Goal: Information Seeking & Learning: Learn about a topic

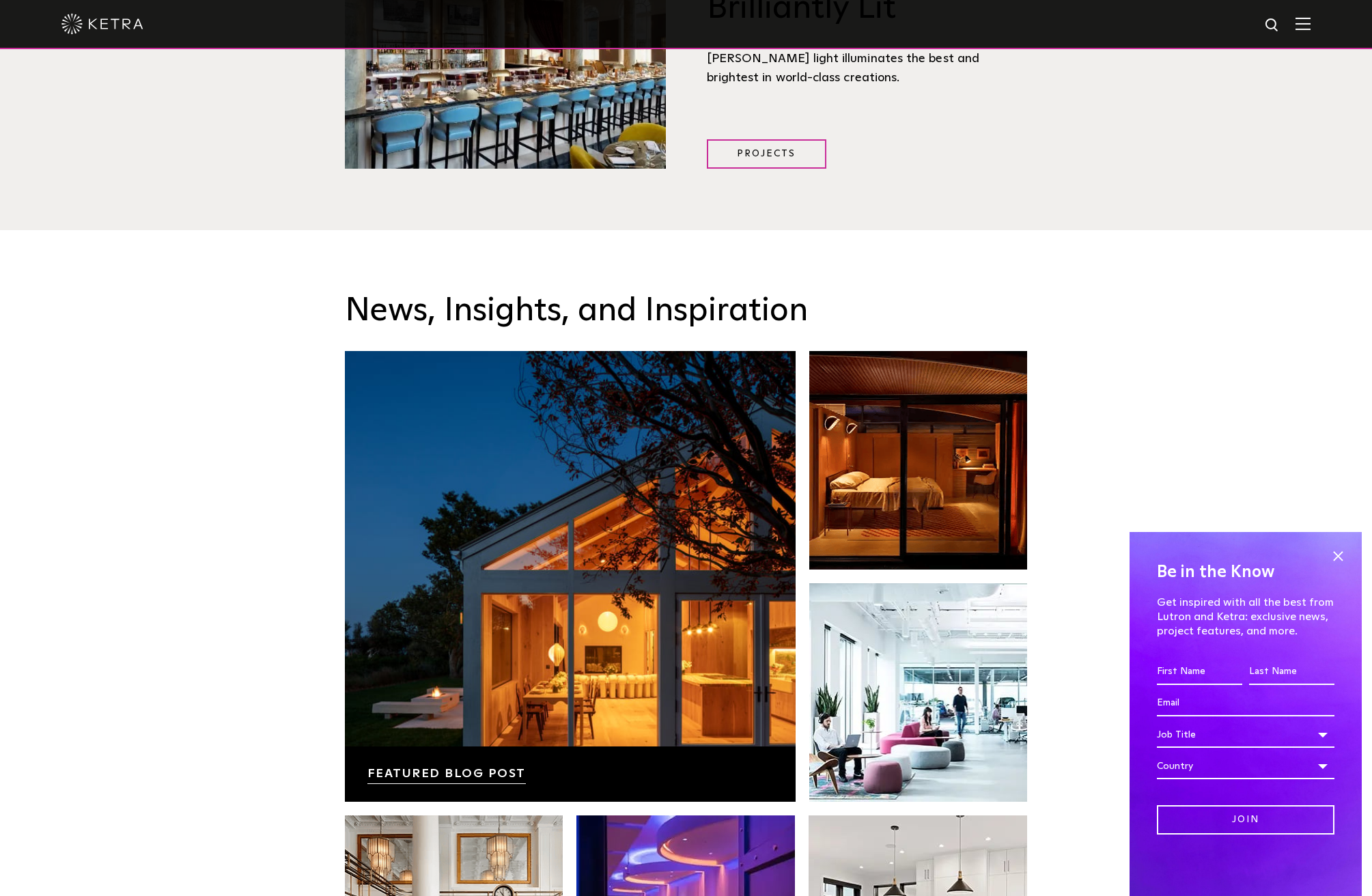
scroll to position [2801, 0]
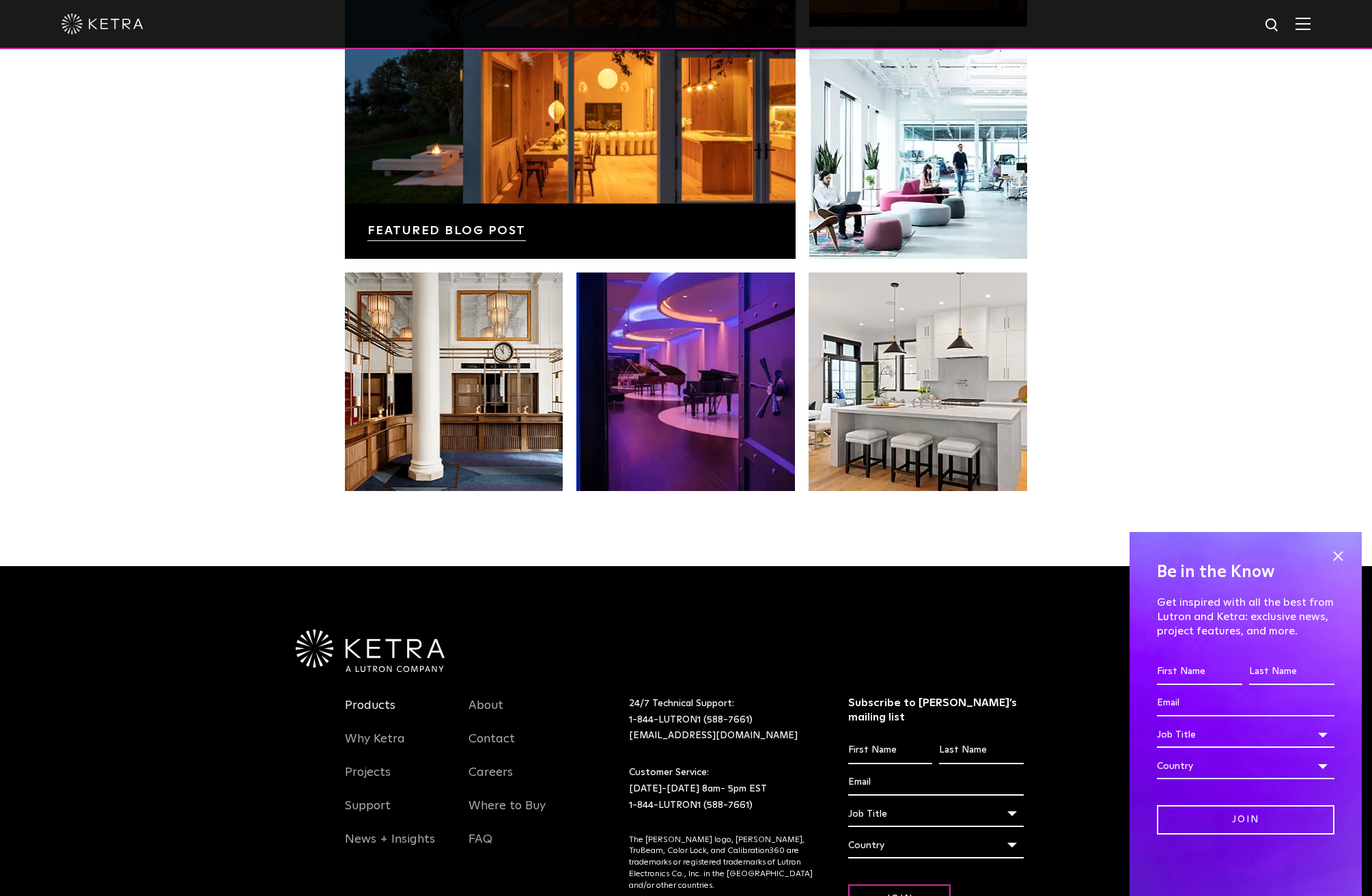
click at [355, 698] on link "Products" at bounding box center [370, 713] width 51 height 31
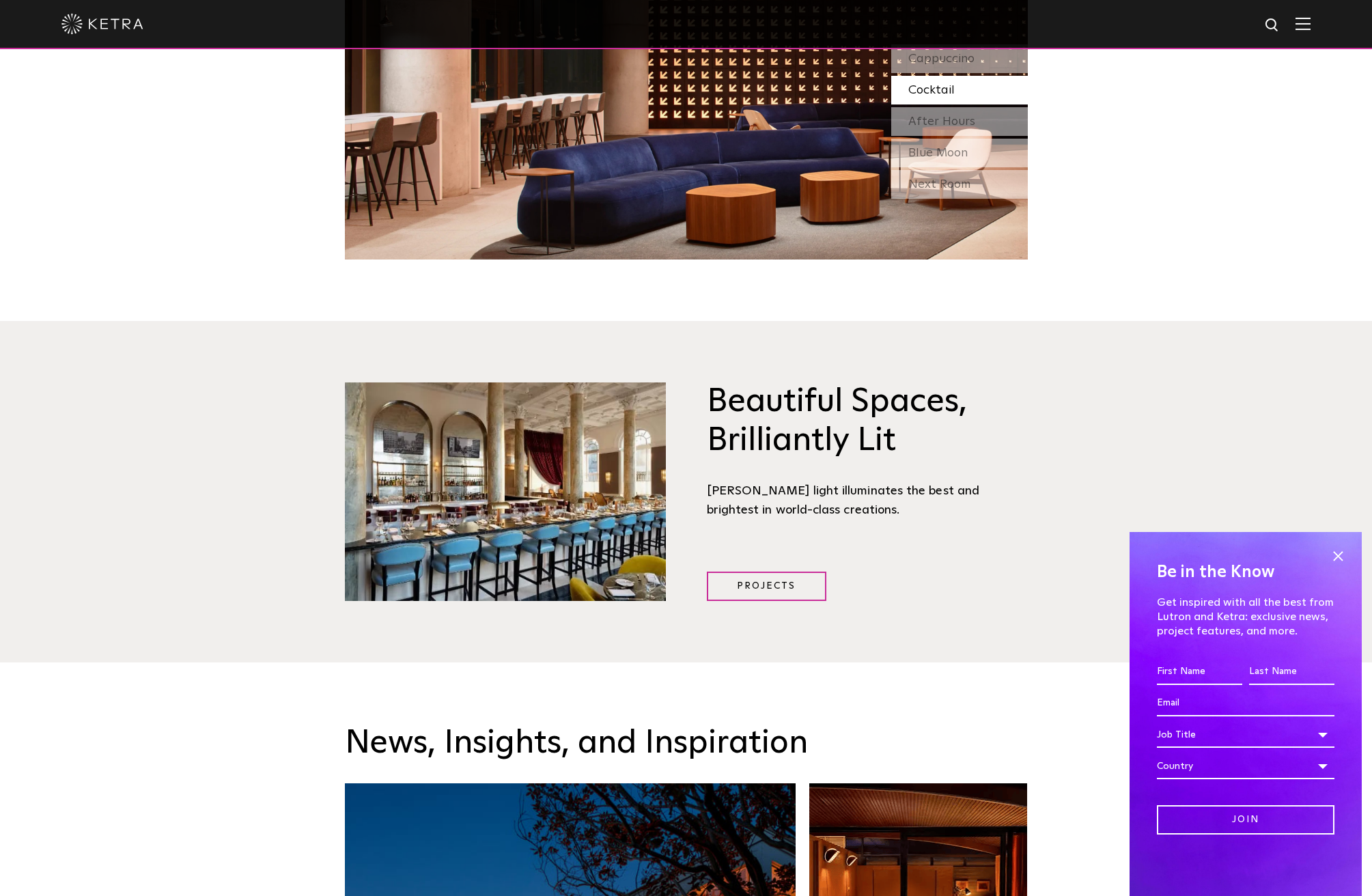
scroll to position [0, 0]
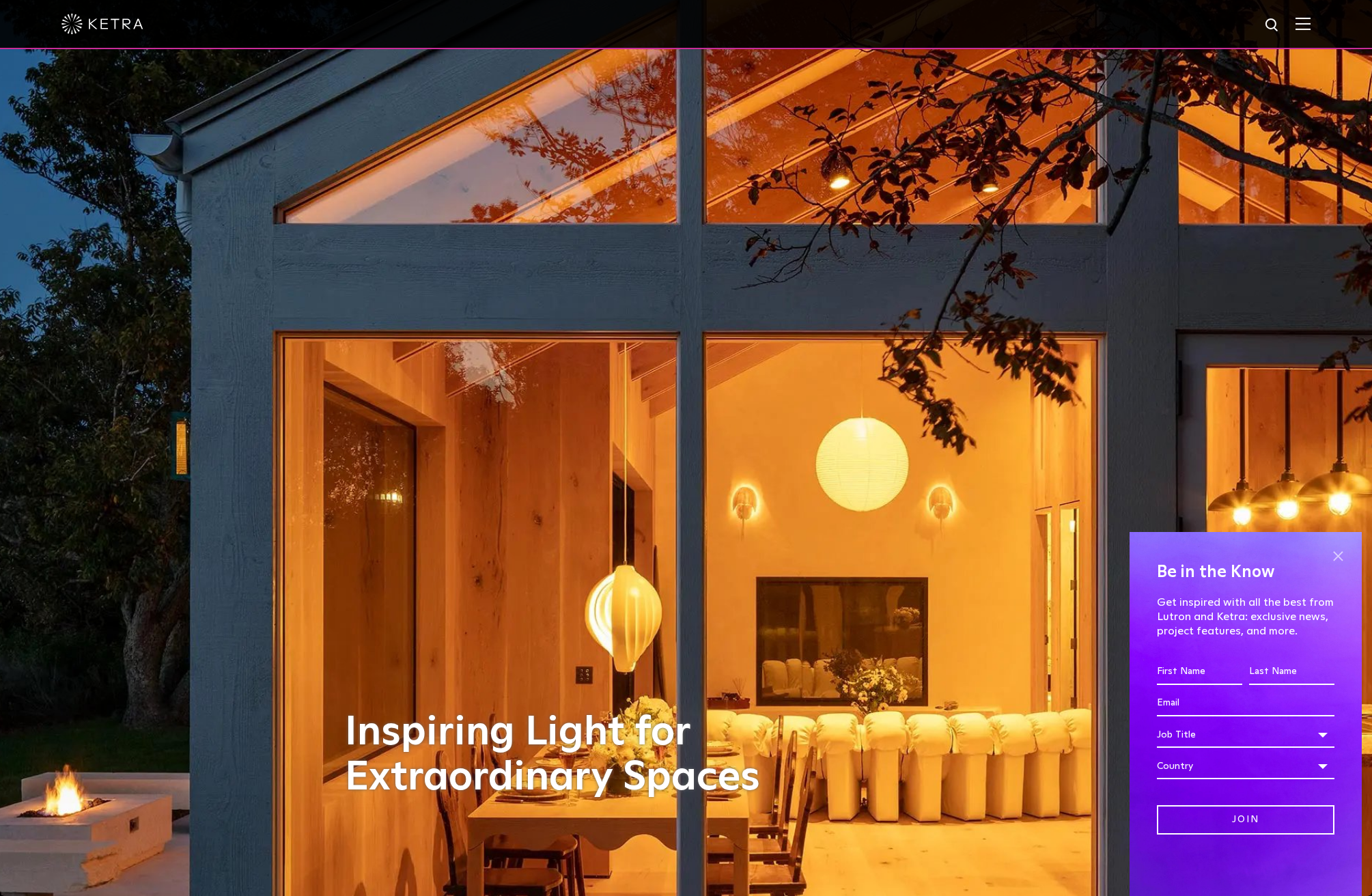
click at [1333, 557] on span at bounding box center [1337, 555] width 20 height 20
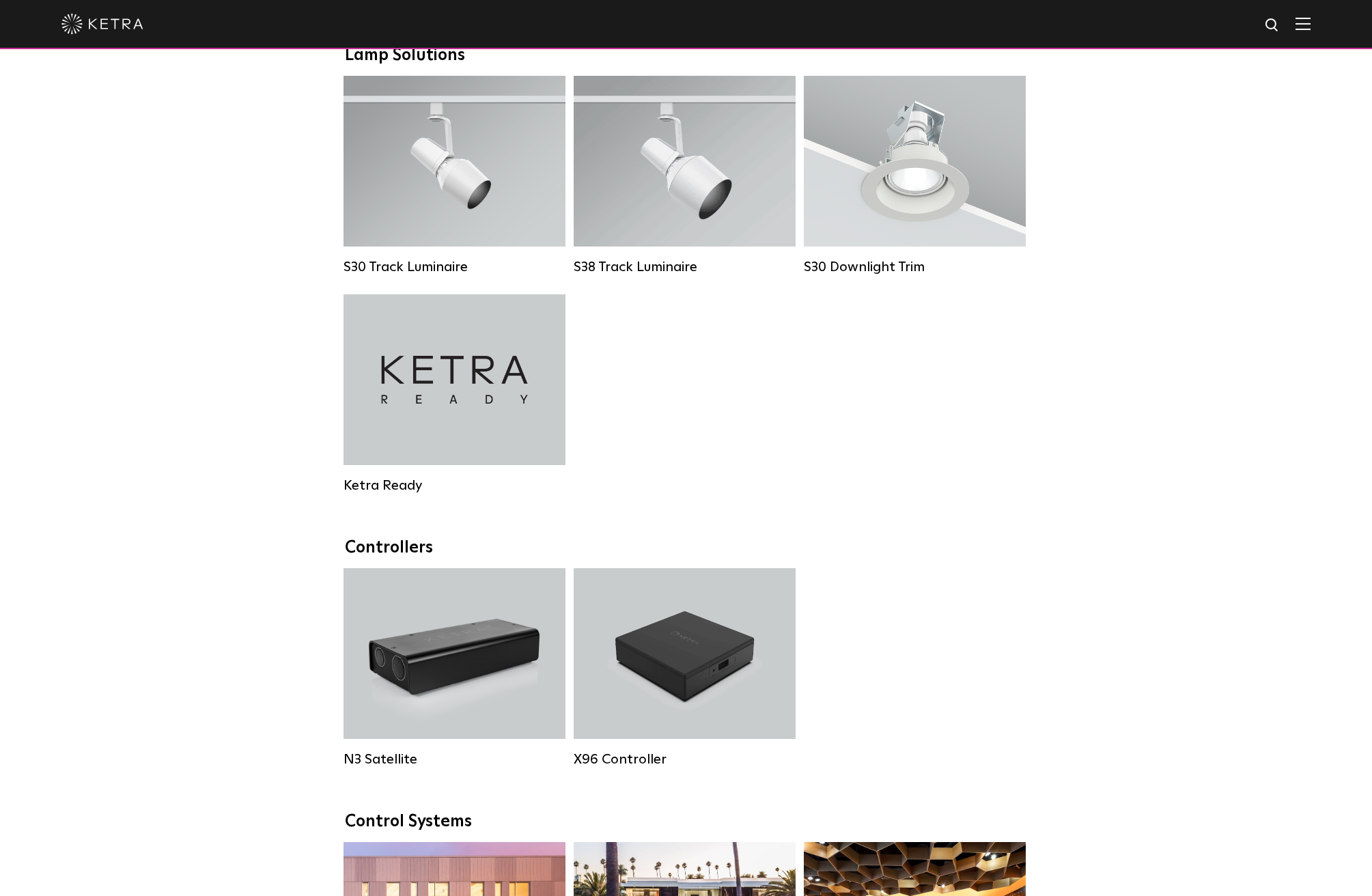
scroll to position [1283, 0]
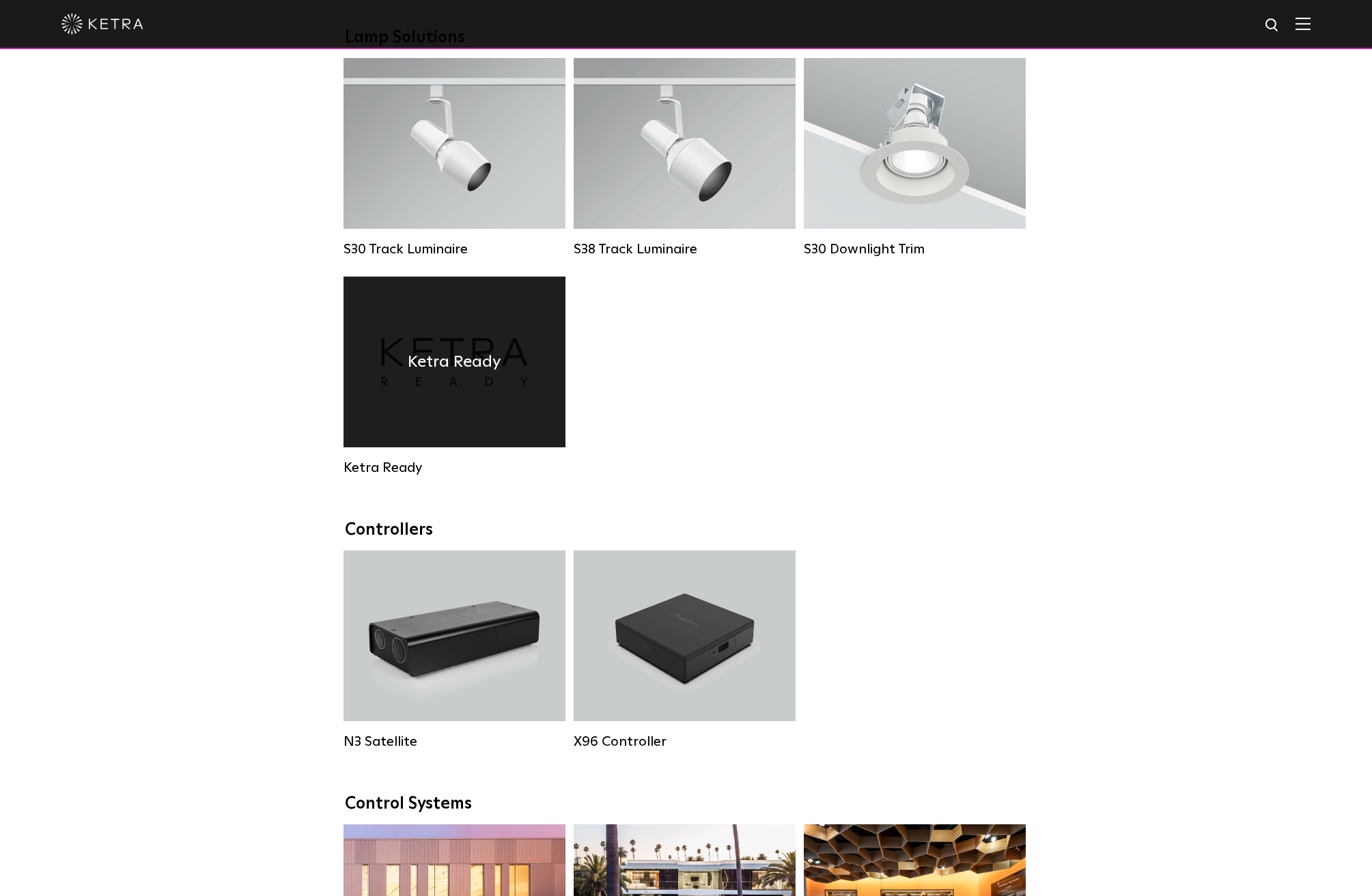
click at [466, 376] on div "Ketra Ready" at bounding box center [454, 362] width 222 height 171
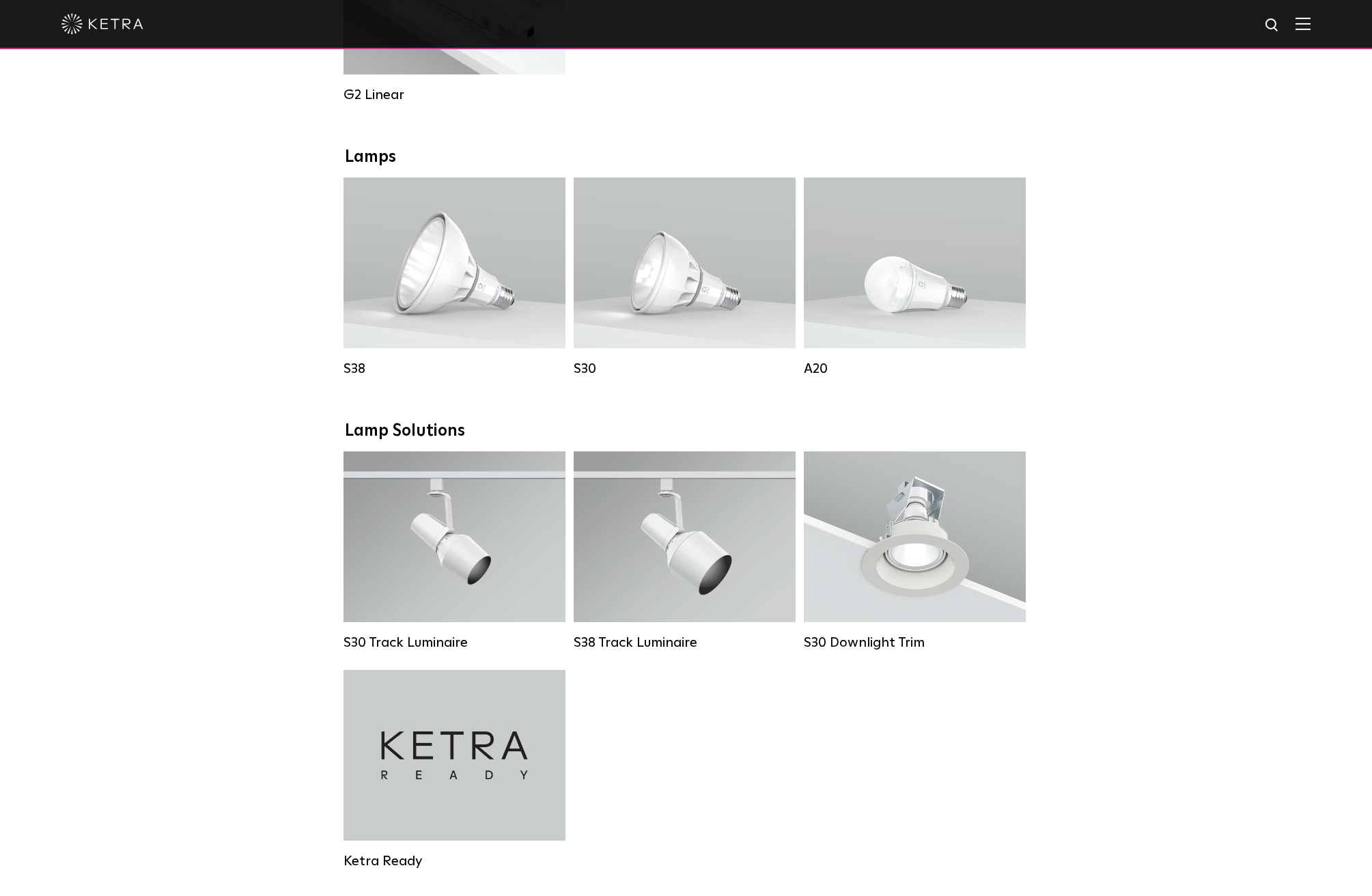
scroll to position [819, 0]
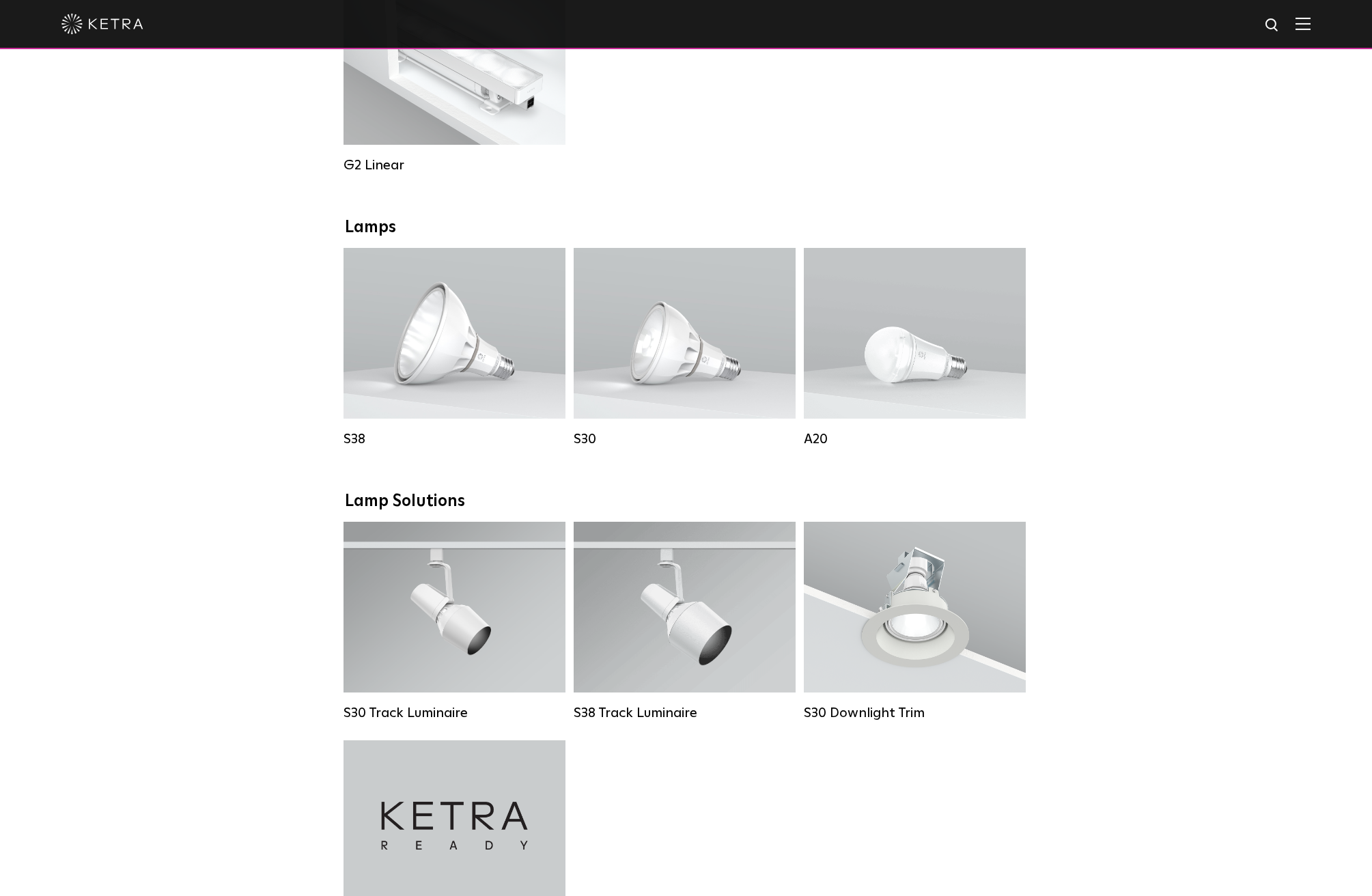
click at [324, 711] on div "Downlights D2 Downlight Family Lumen Output: 1200 Colors: White / Black / Gloss…" at bounding box center [686, 506] width 1372 height 2110
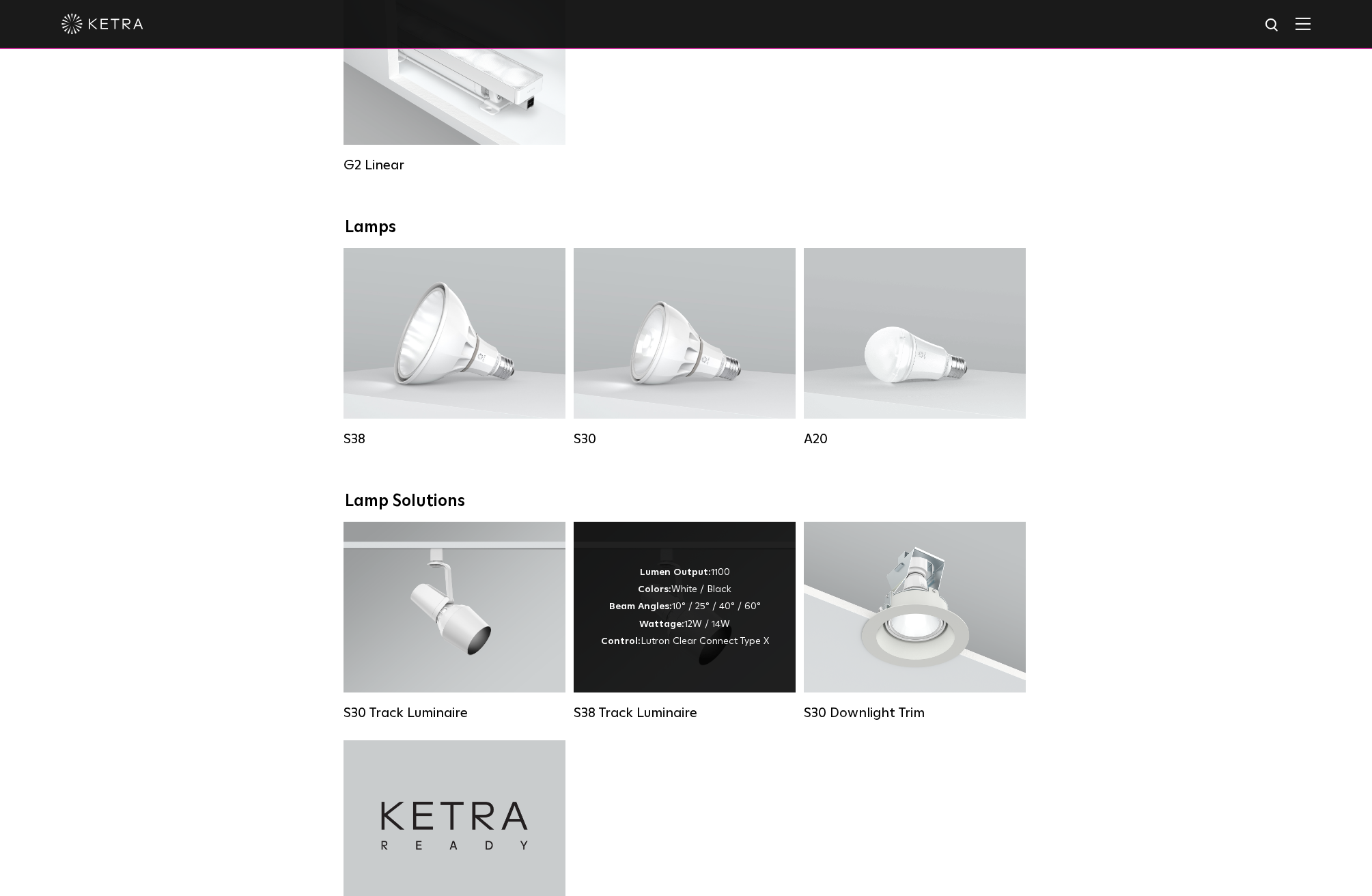
click at [704, 619] on div "Lumen Output: 1100 Colors: White / Black Beam Angles: 10° / 25° / 40° / 60° Wat…" at bounding box center [684, 606] width 168 height 86
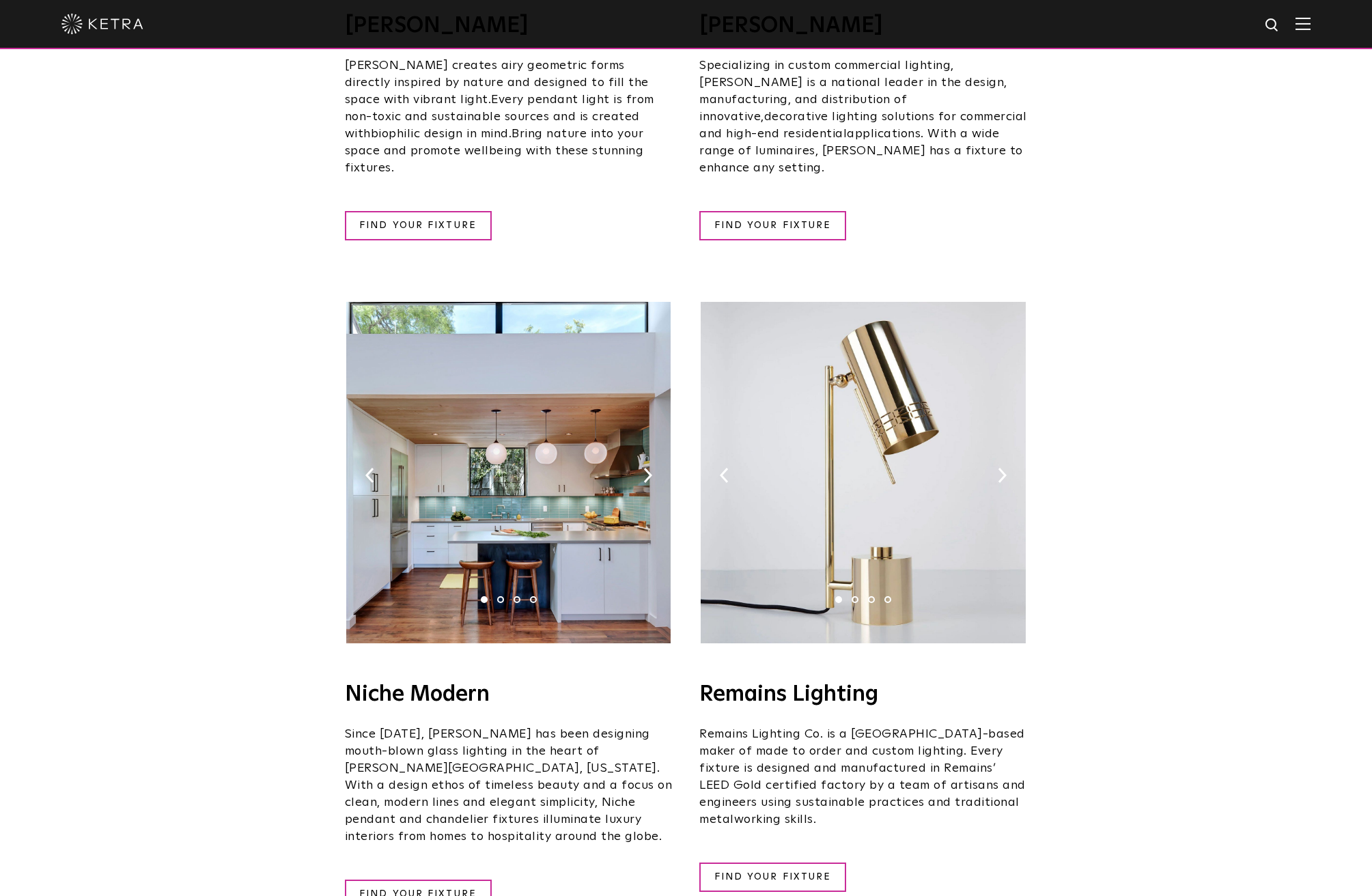
scroll to position [1379, 0]
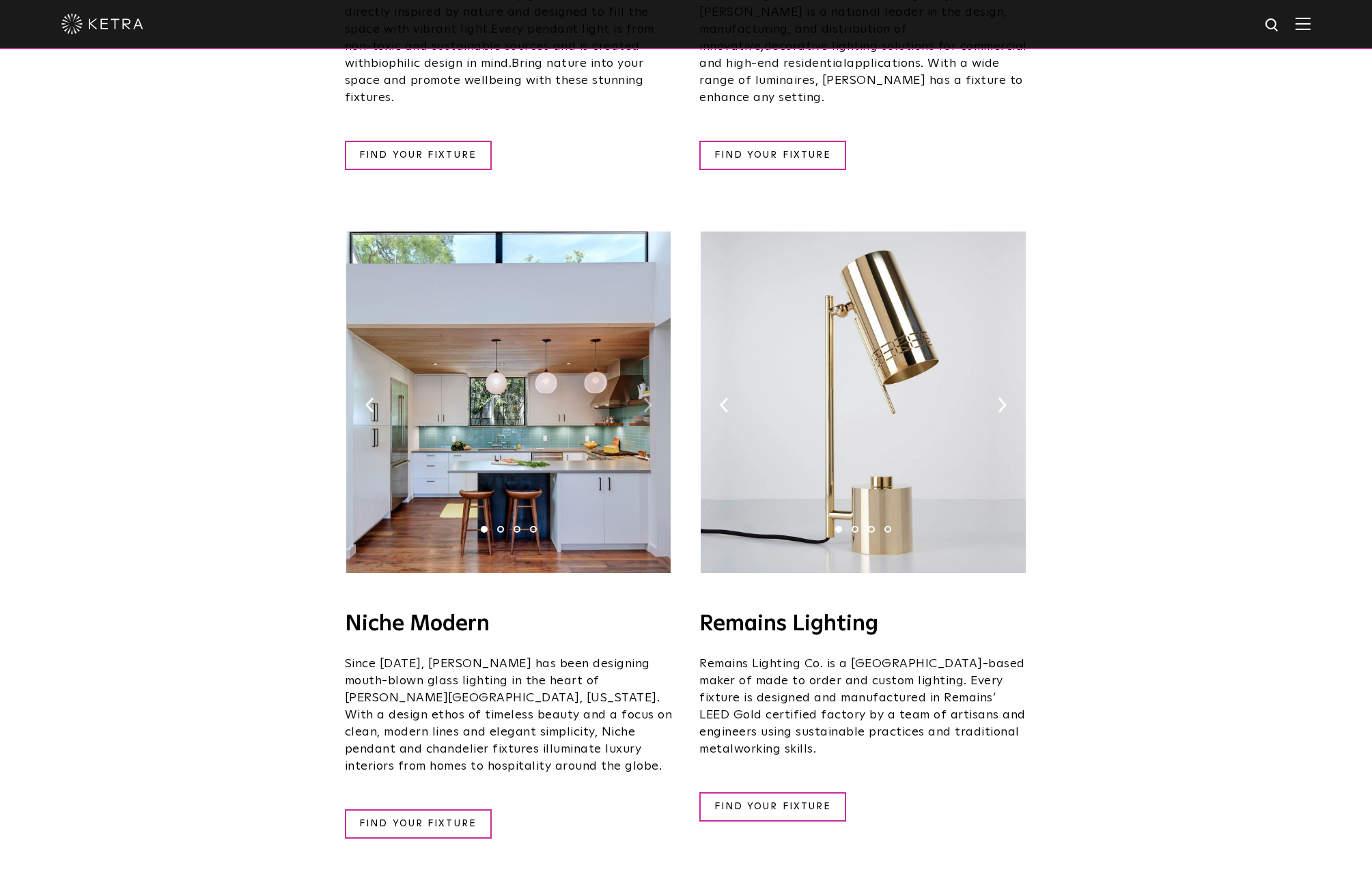
click at [646, 397] on img at bounding box center [647, 404] width 9 height 15
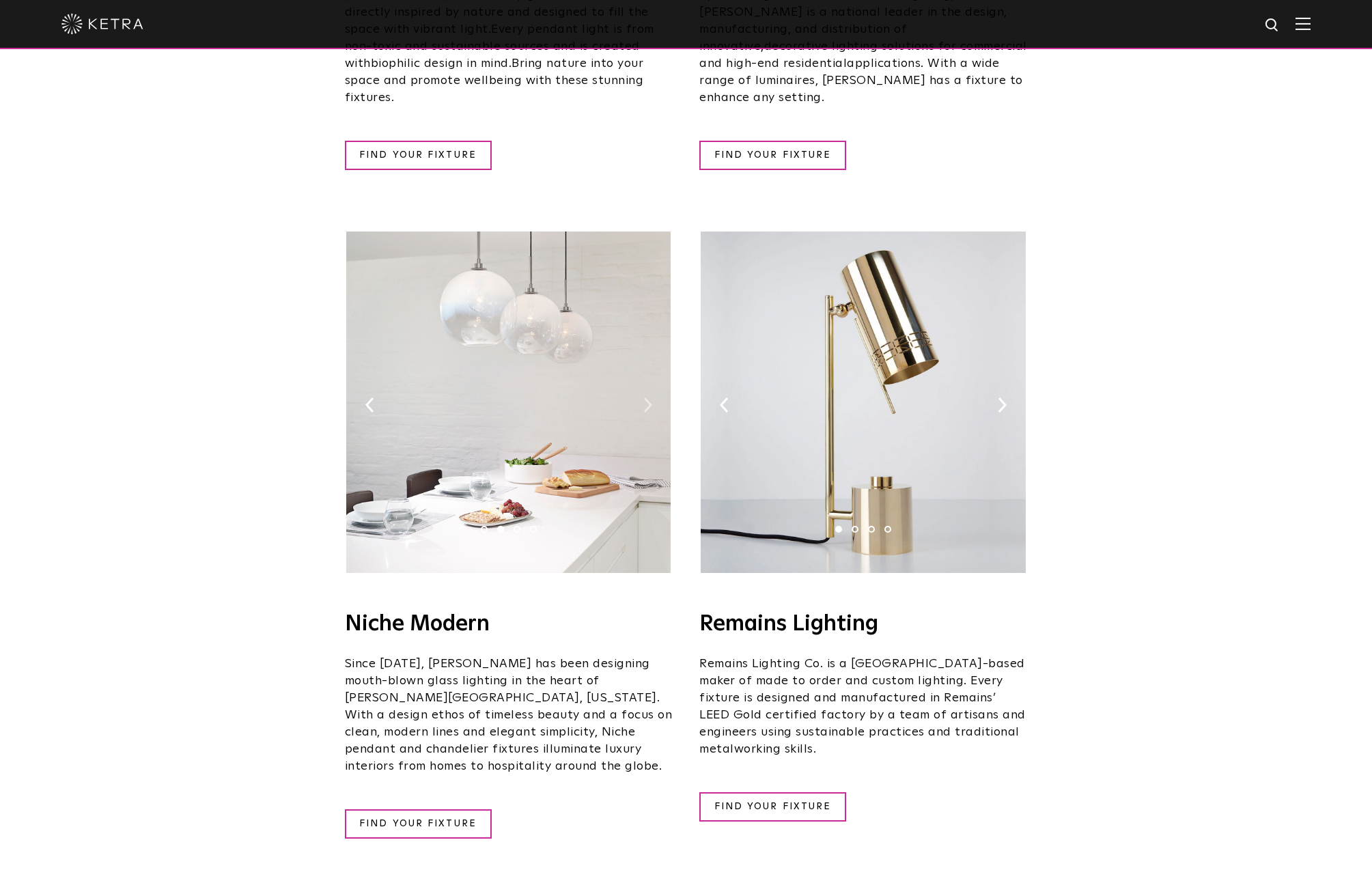
click at [646, 397] on img at bounding box center [647, 404] width 9 height 15
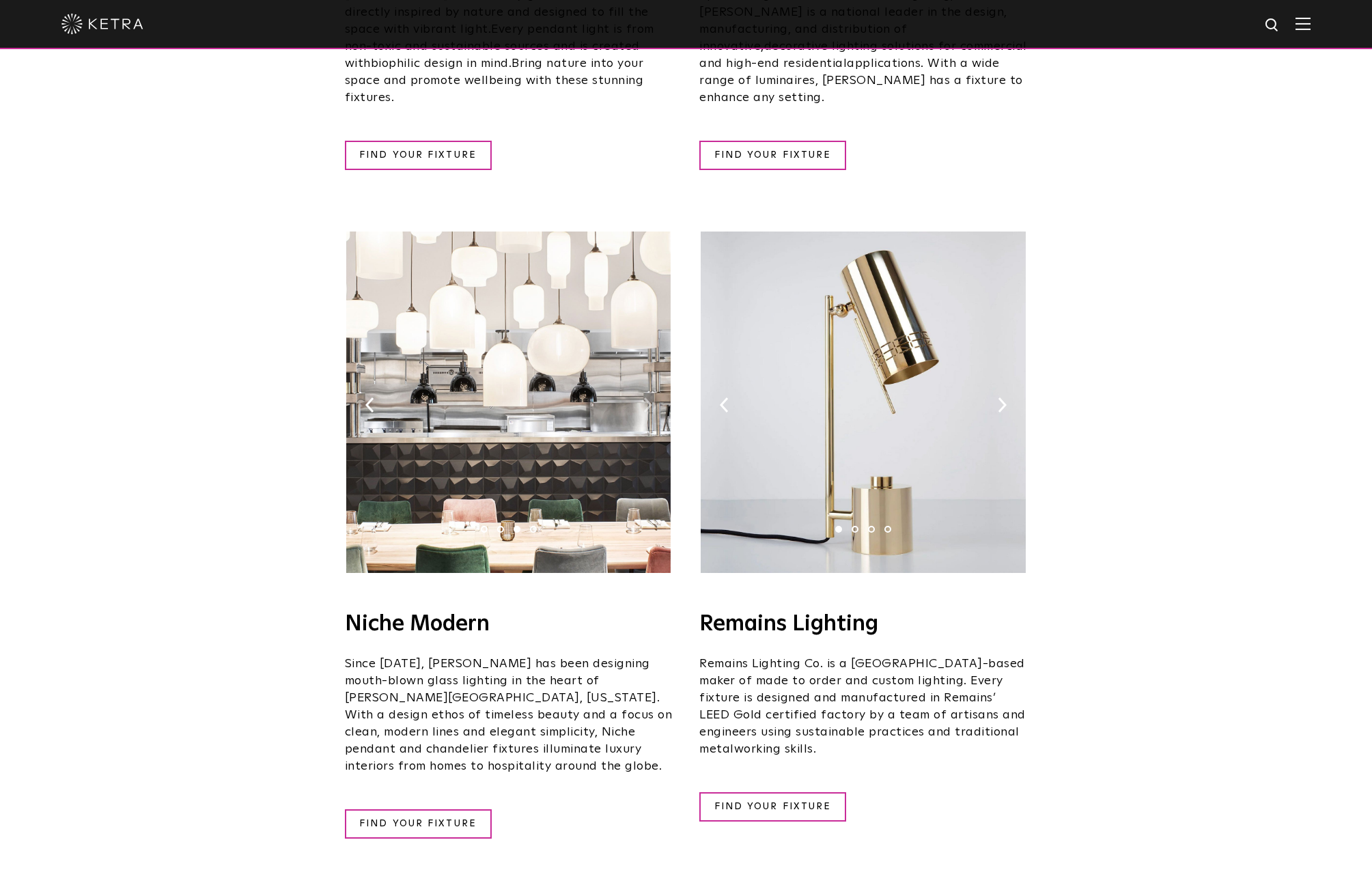
click at [646, 397] on img at bounding box center [647, 404] width 9 height 15
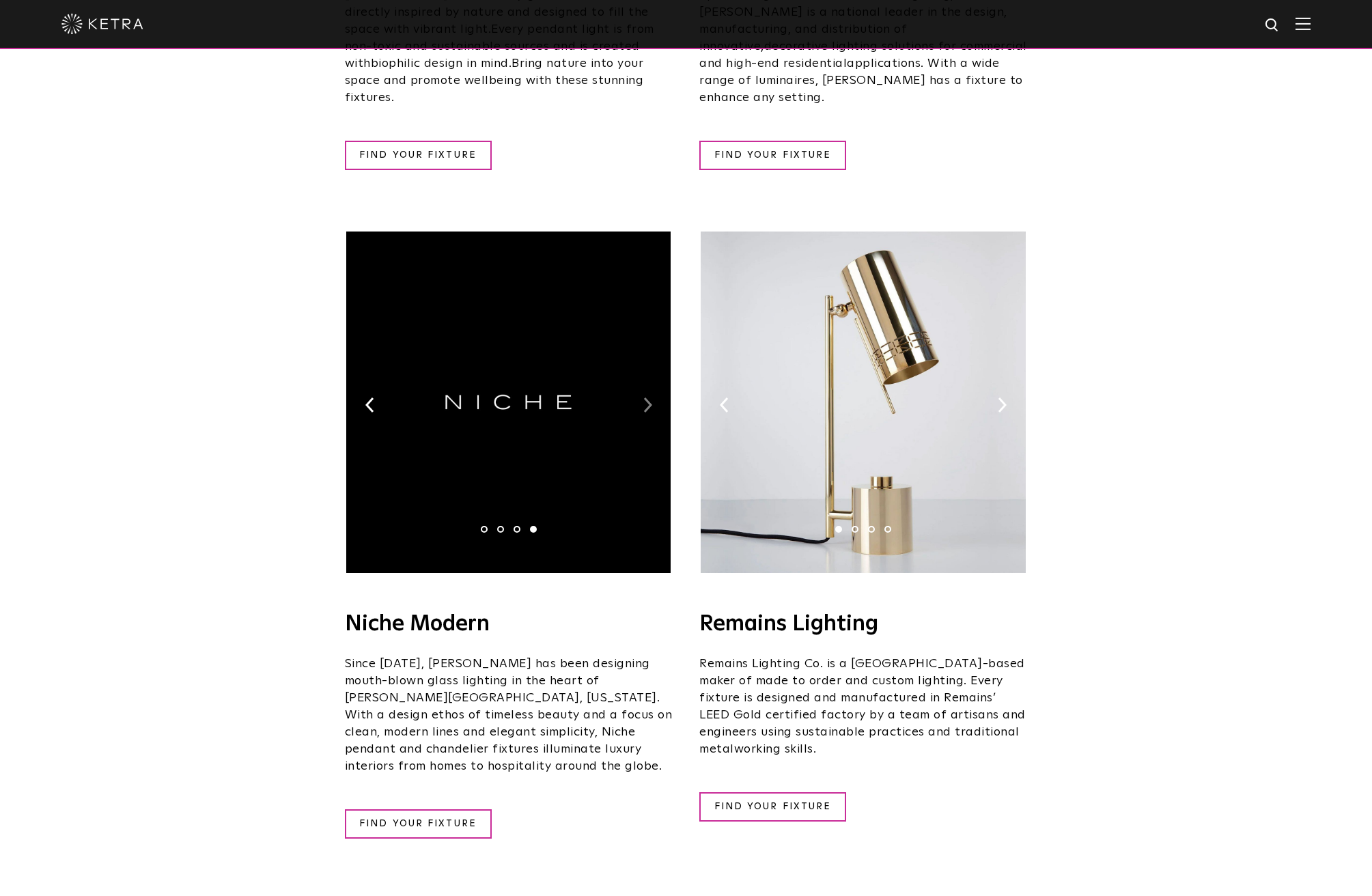
click at [646, 397] on img at bounding box center [647, 404] width 9 height 15
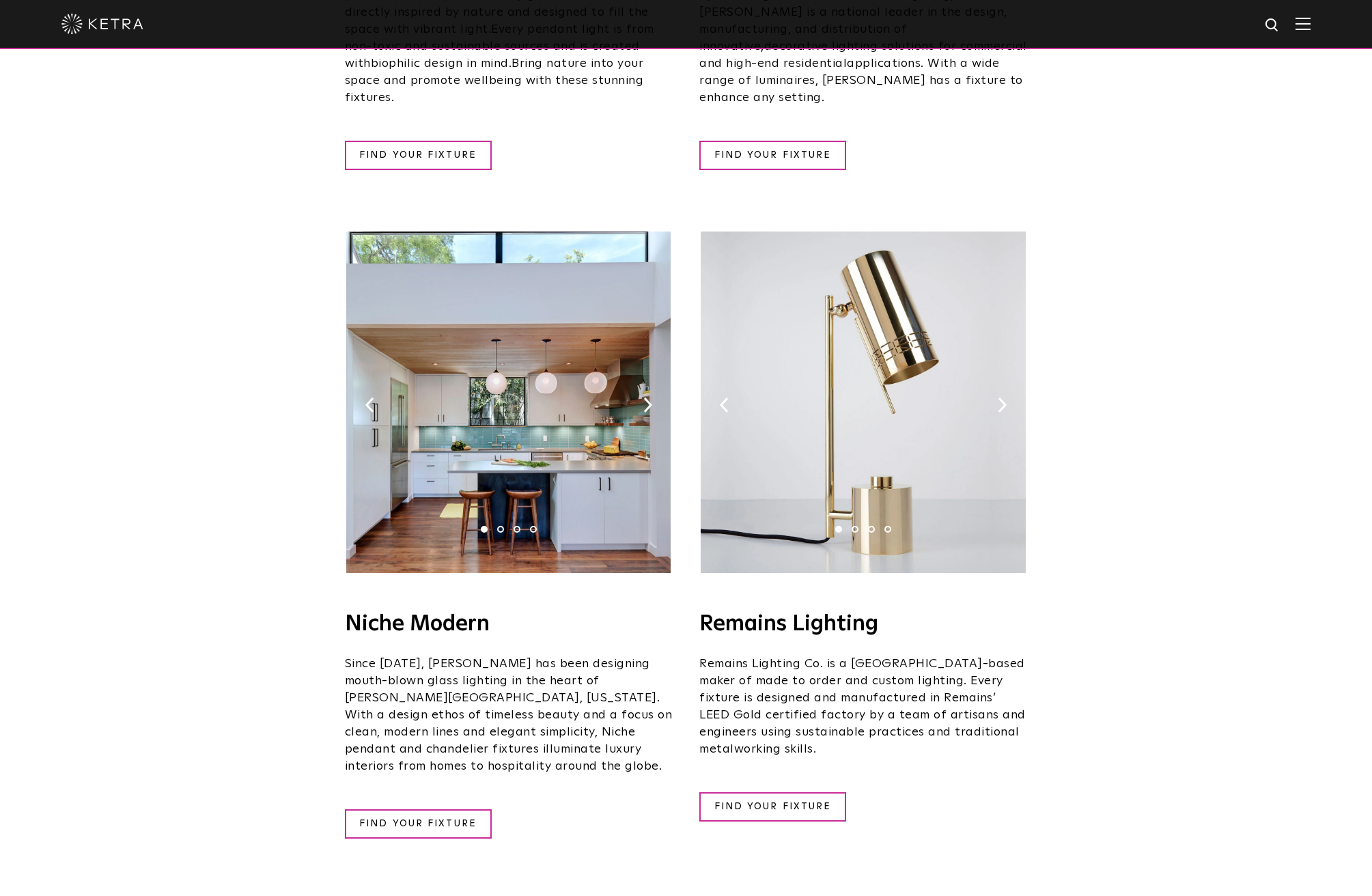
scroll to position [1887, 0]
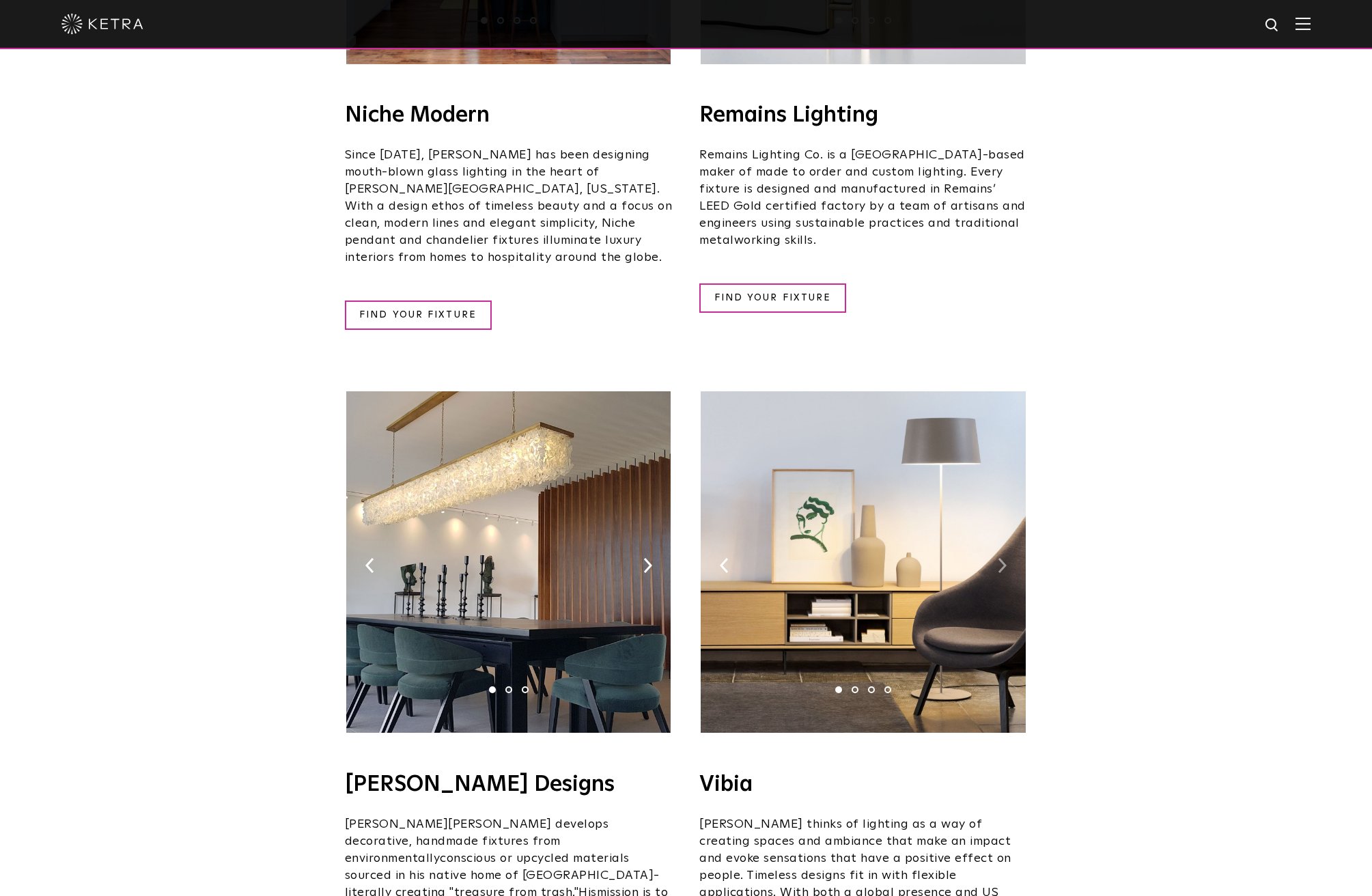
click at [1005, 558] on img at bounding box center [1002, 565] width 9 height 15
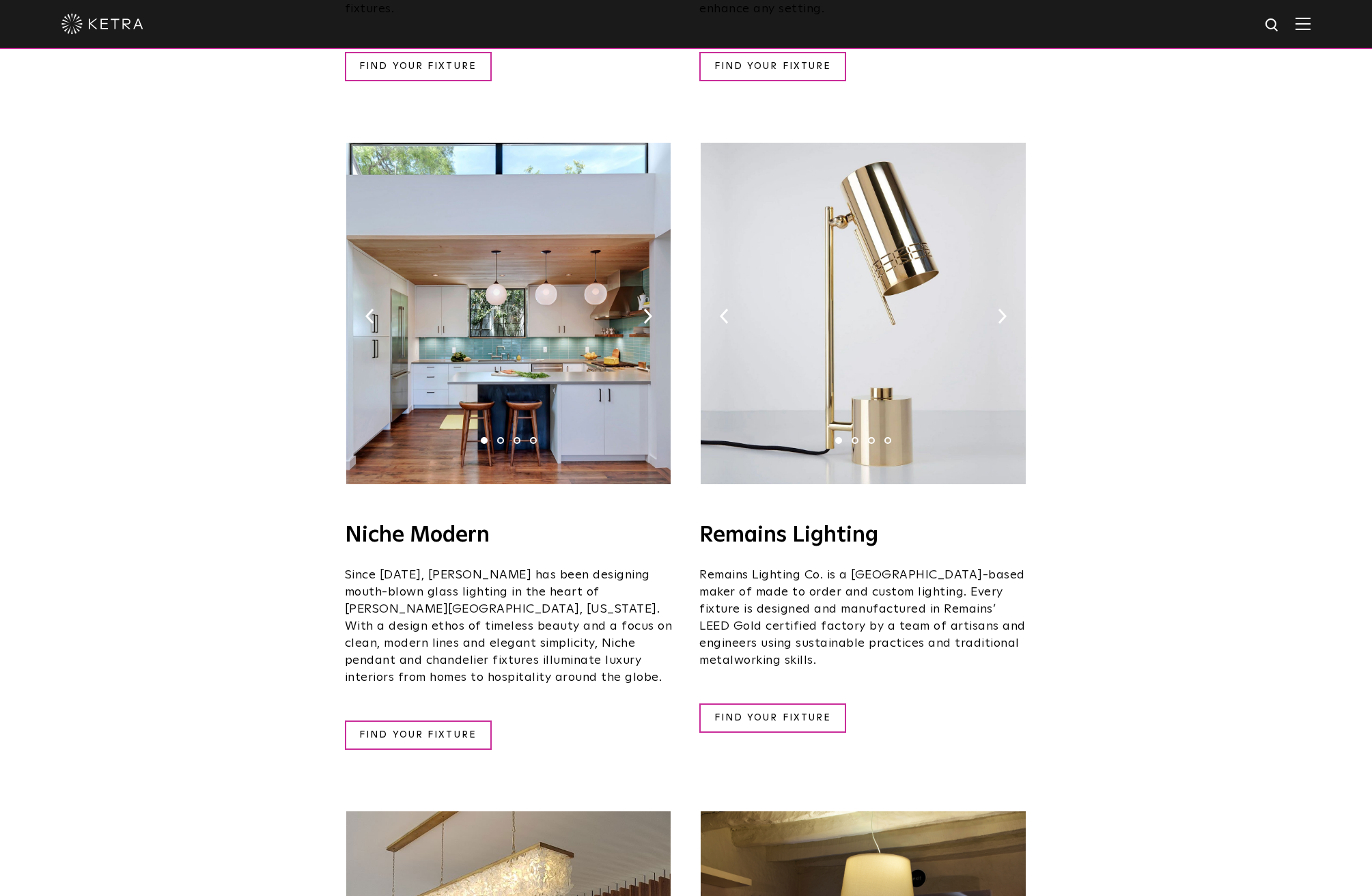
scroll to position [0, 0]
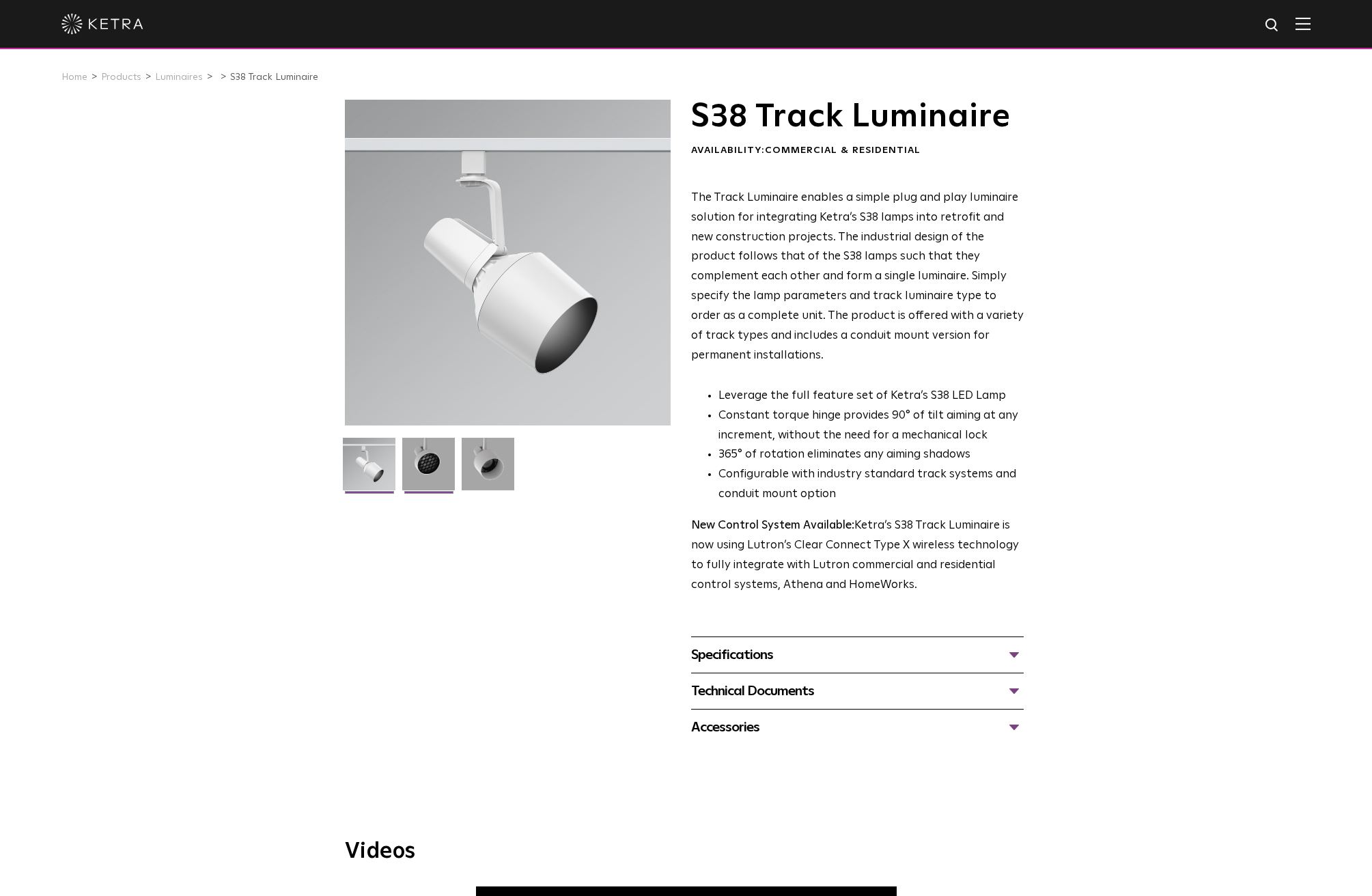
click at [423, 462] on img at bounding box center [429, 468] width 52 height 63
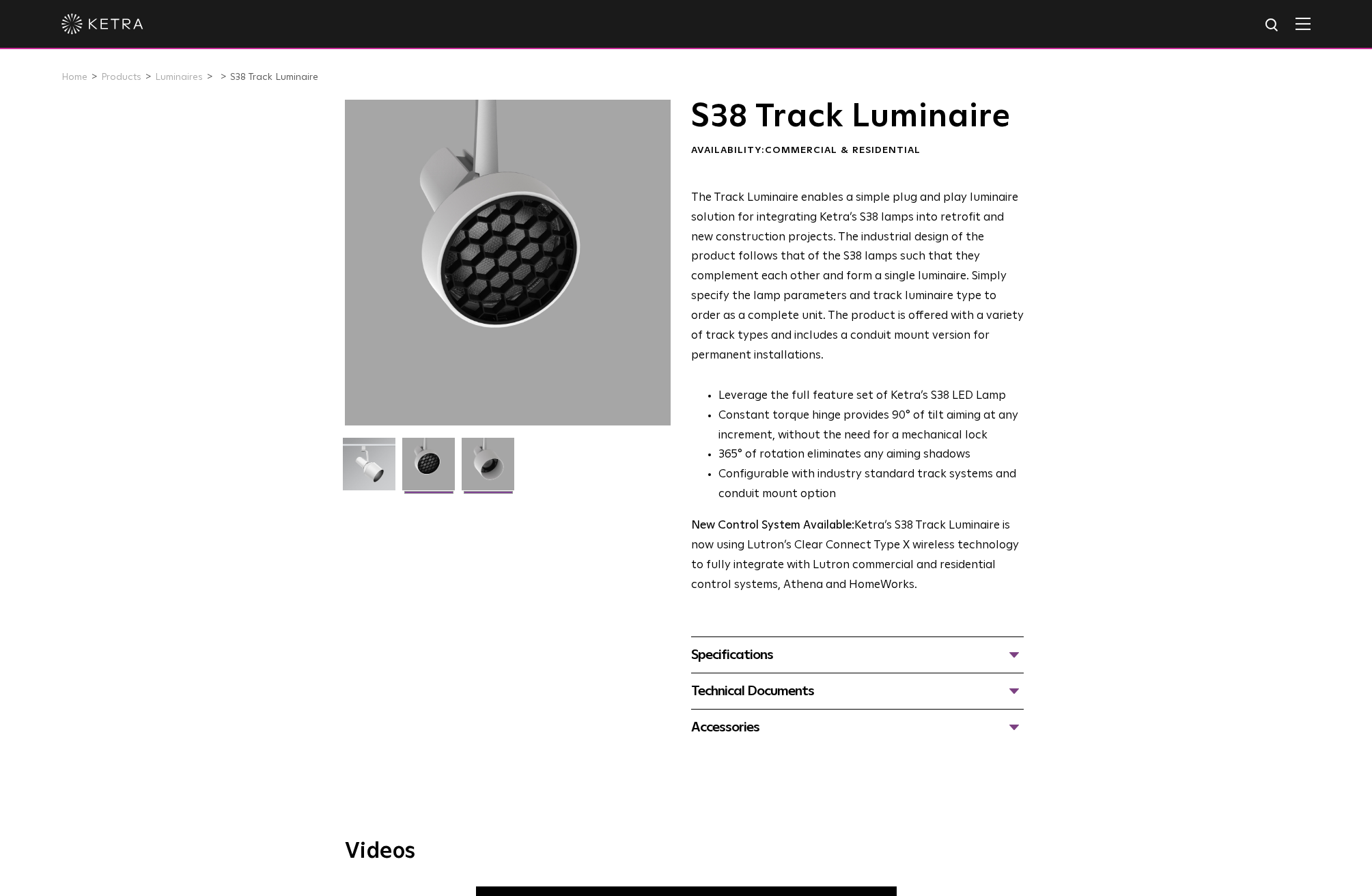
click at [495, 471] on img at bounding box center [488, 468] width 52 height 63
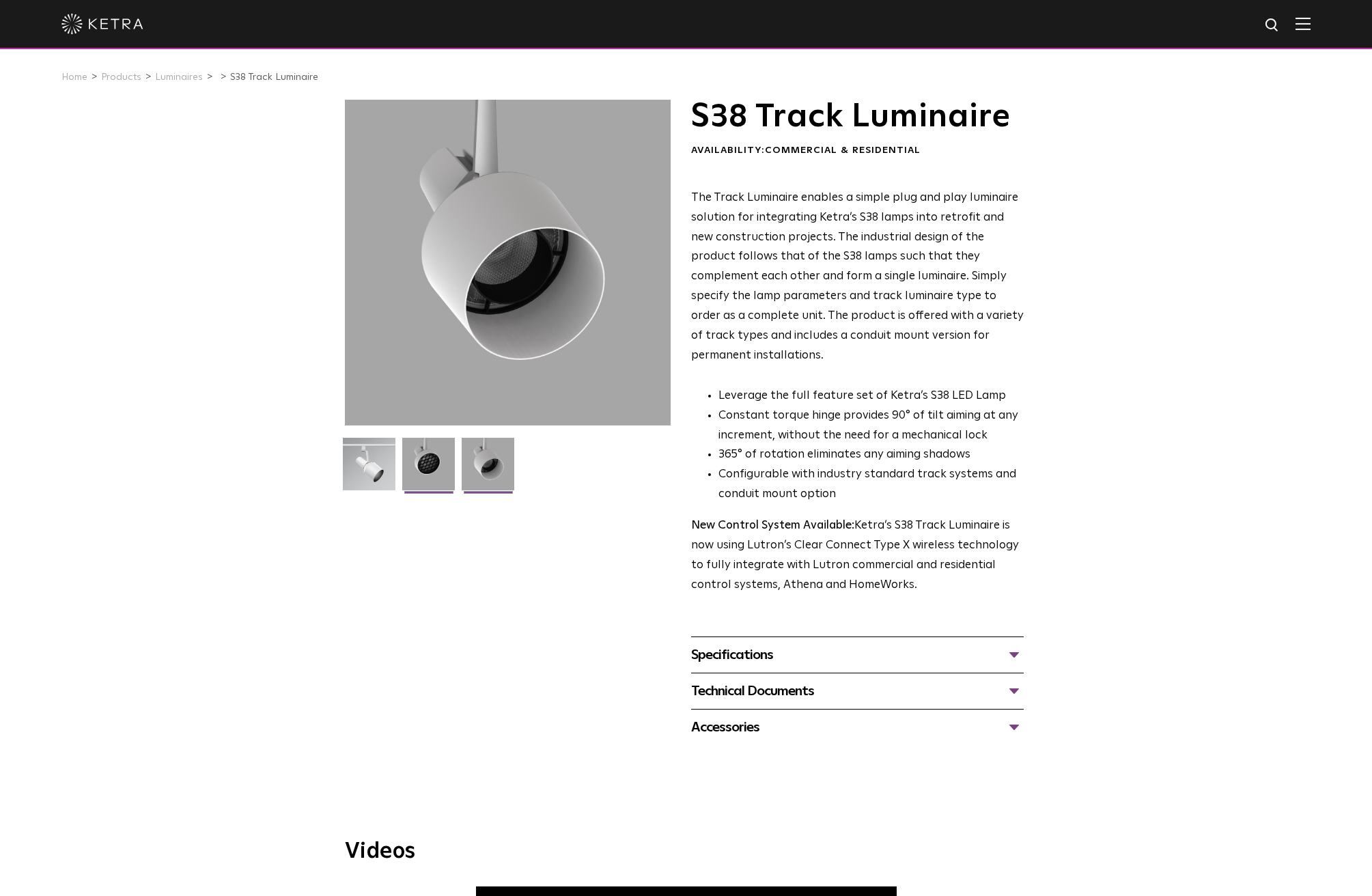
click at [430, 462] on img at bounding box center [429, 468] width 52 height 63
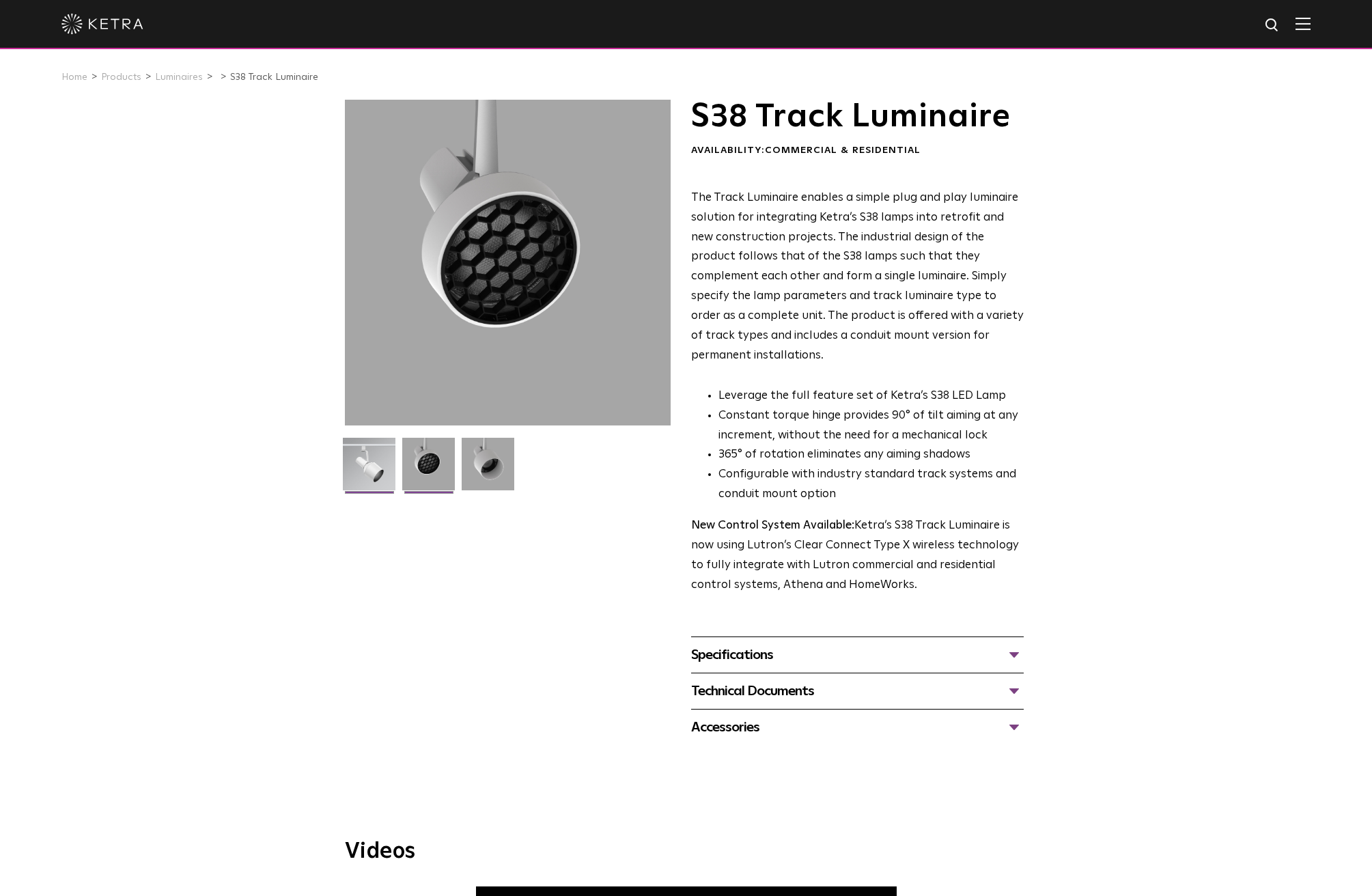
click at [379, 461] on img at bounding box center [369, 468] width 52 height 63
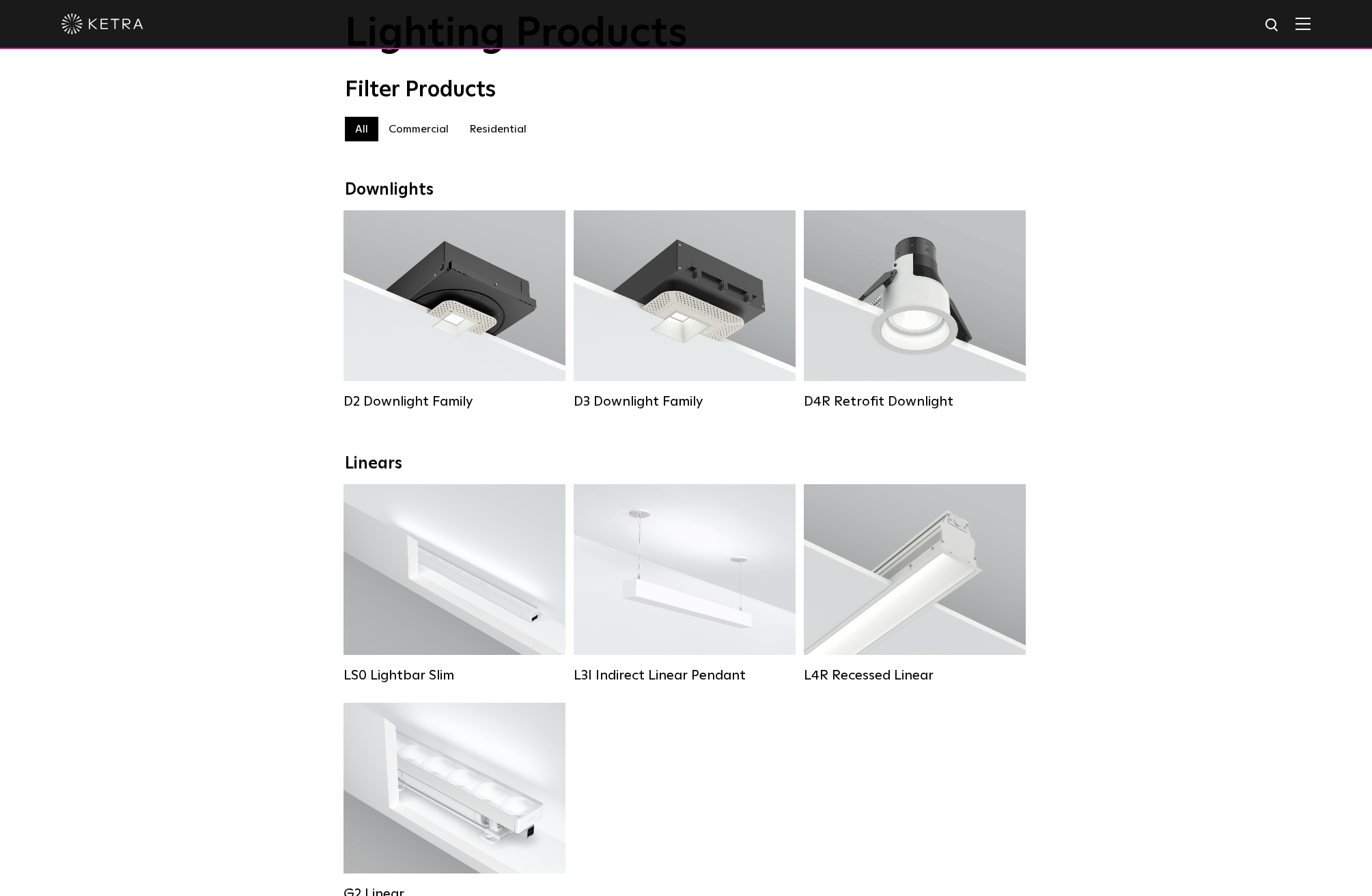
scroll to position [231, 0]
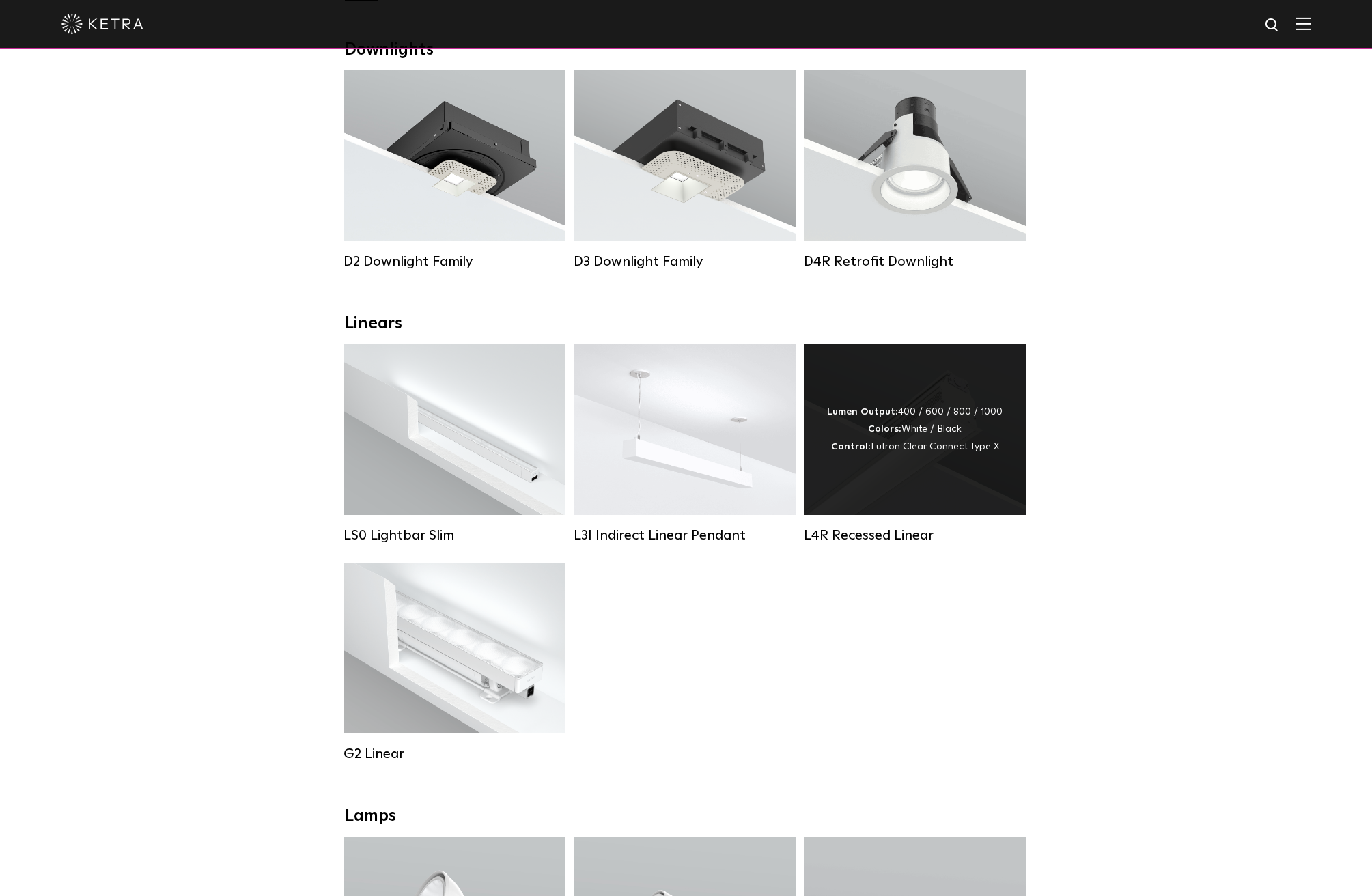
click at [934, 473] on div "Lumen Output: 400 / 600 / 800 / 1000 Colors: White / Black Control: Lutron Clea…" at bounding box center [914, 430] width 222 height 171
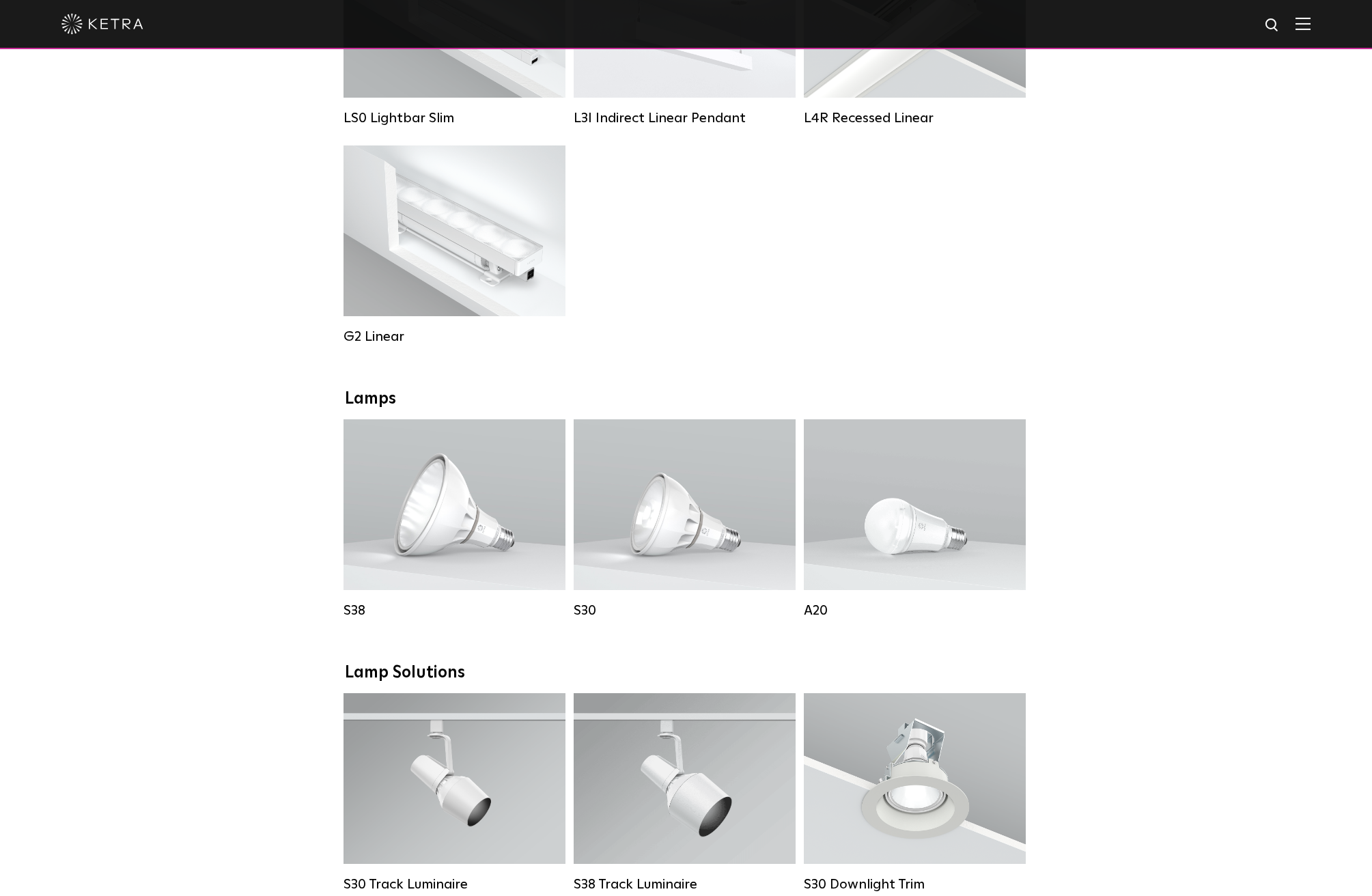
scroll to position [679, 0]
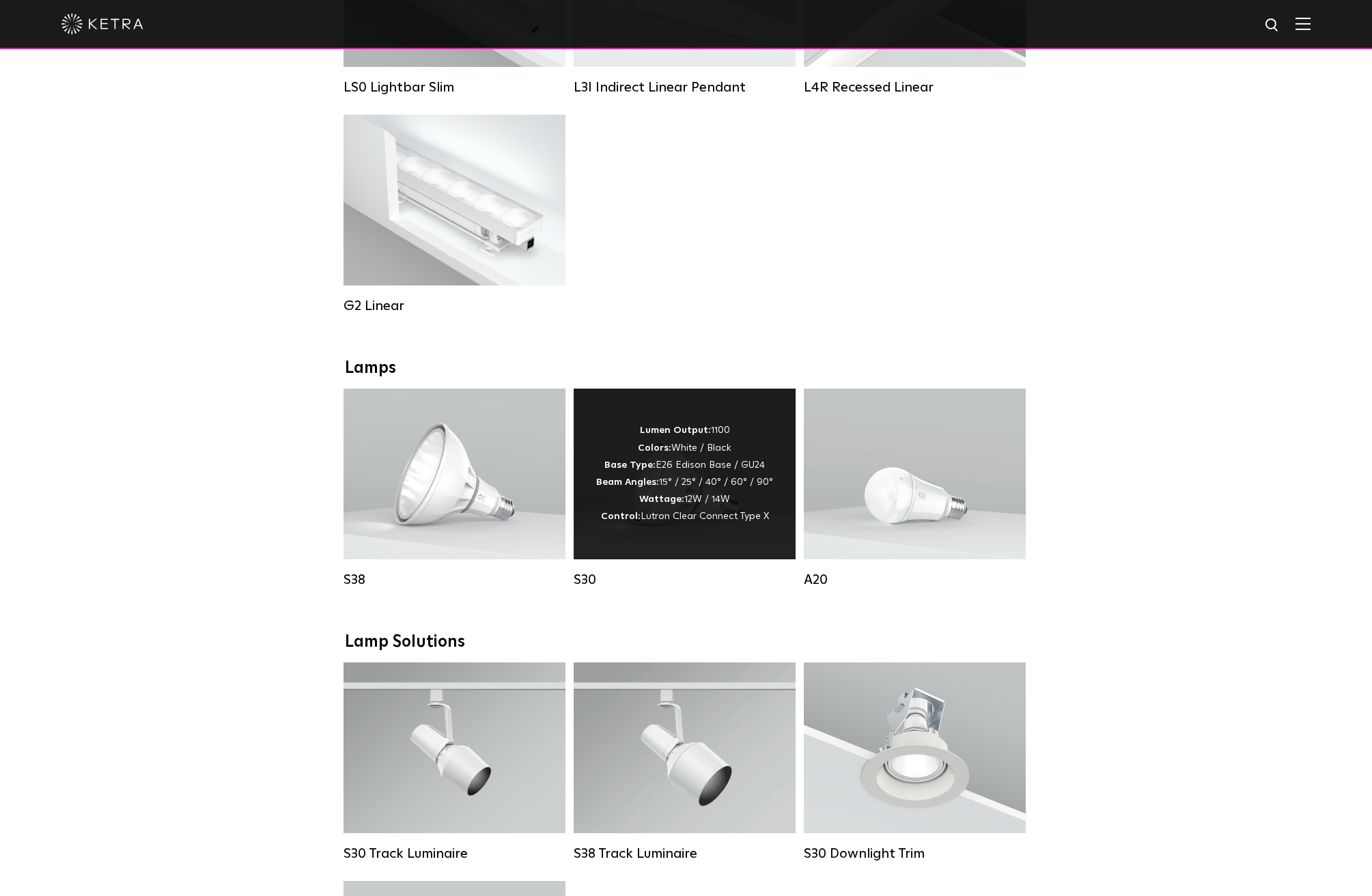
click at [679, 471] on div "Lumen Output: 1100 Colors: White / Black Base Type: E26 Edison Base / GU24 Beam…" at bounding box center [684, 473] width 177 height 103
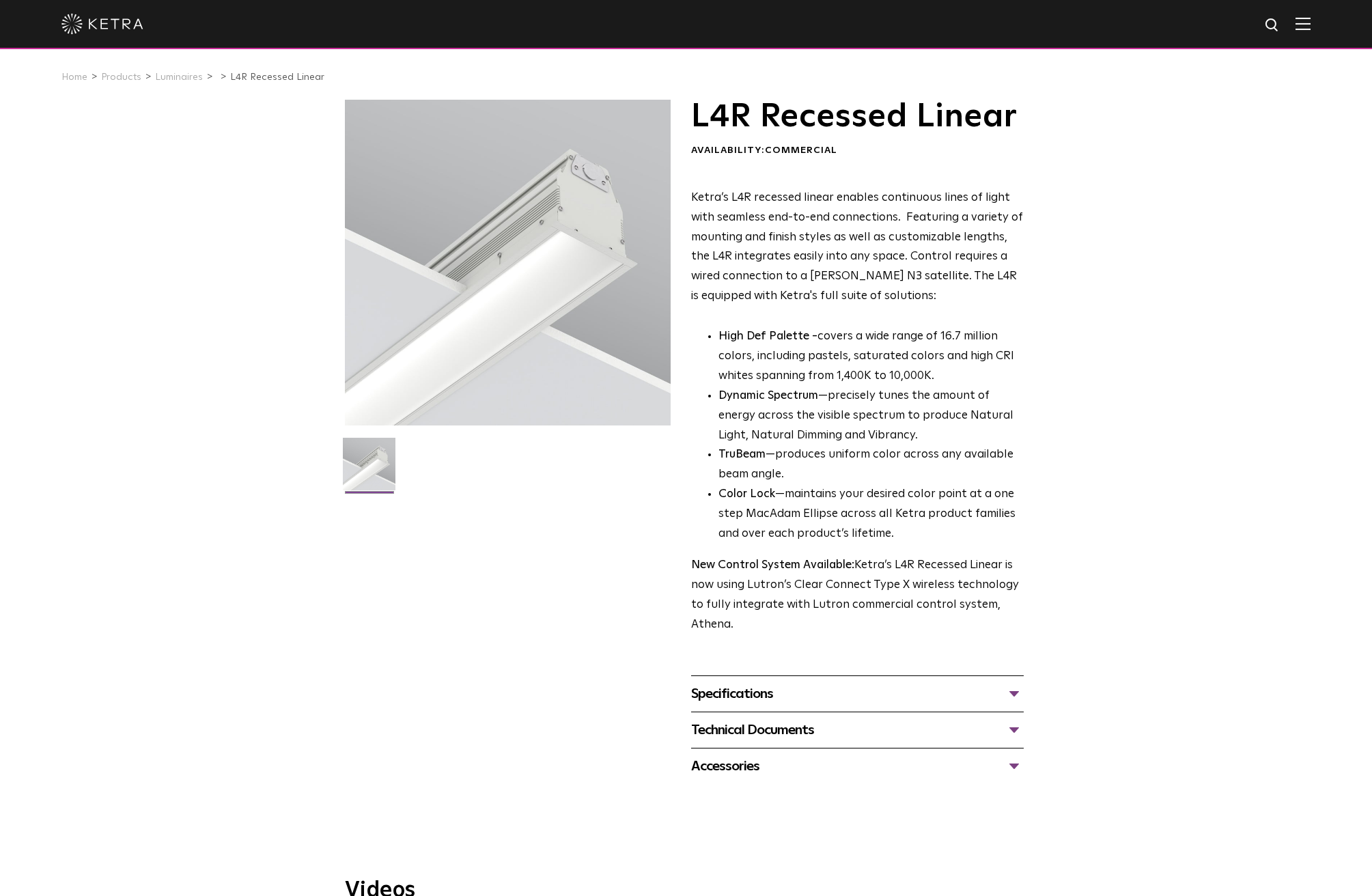
click at [781, 688] on div "Specifications" at bounding box center [857, 694] width 332 height 21
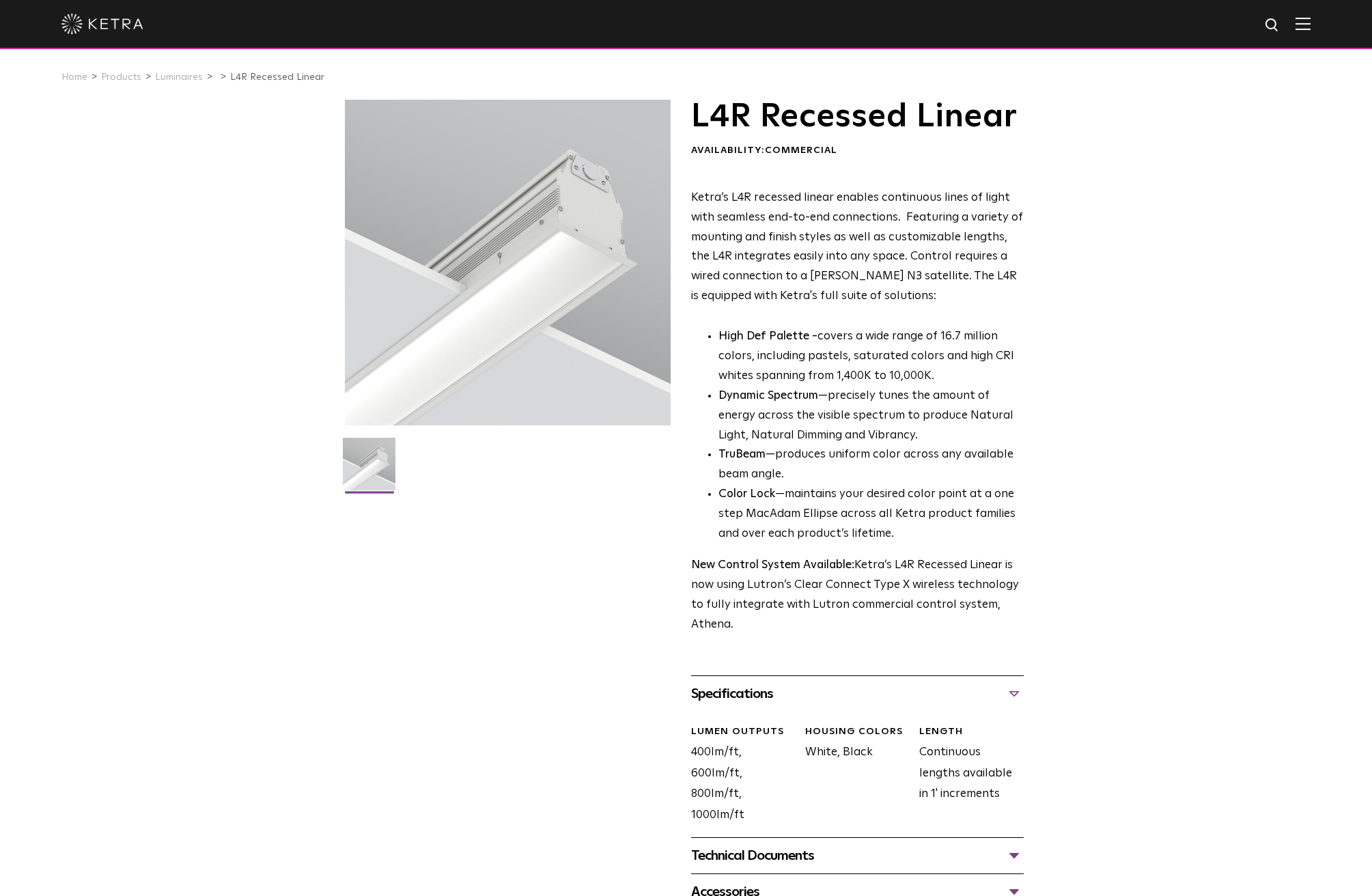
click at [796, 846] on div "Technical Documents" at bounding box center [857, 855] width 332 height 21
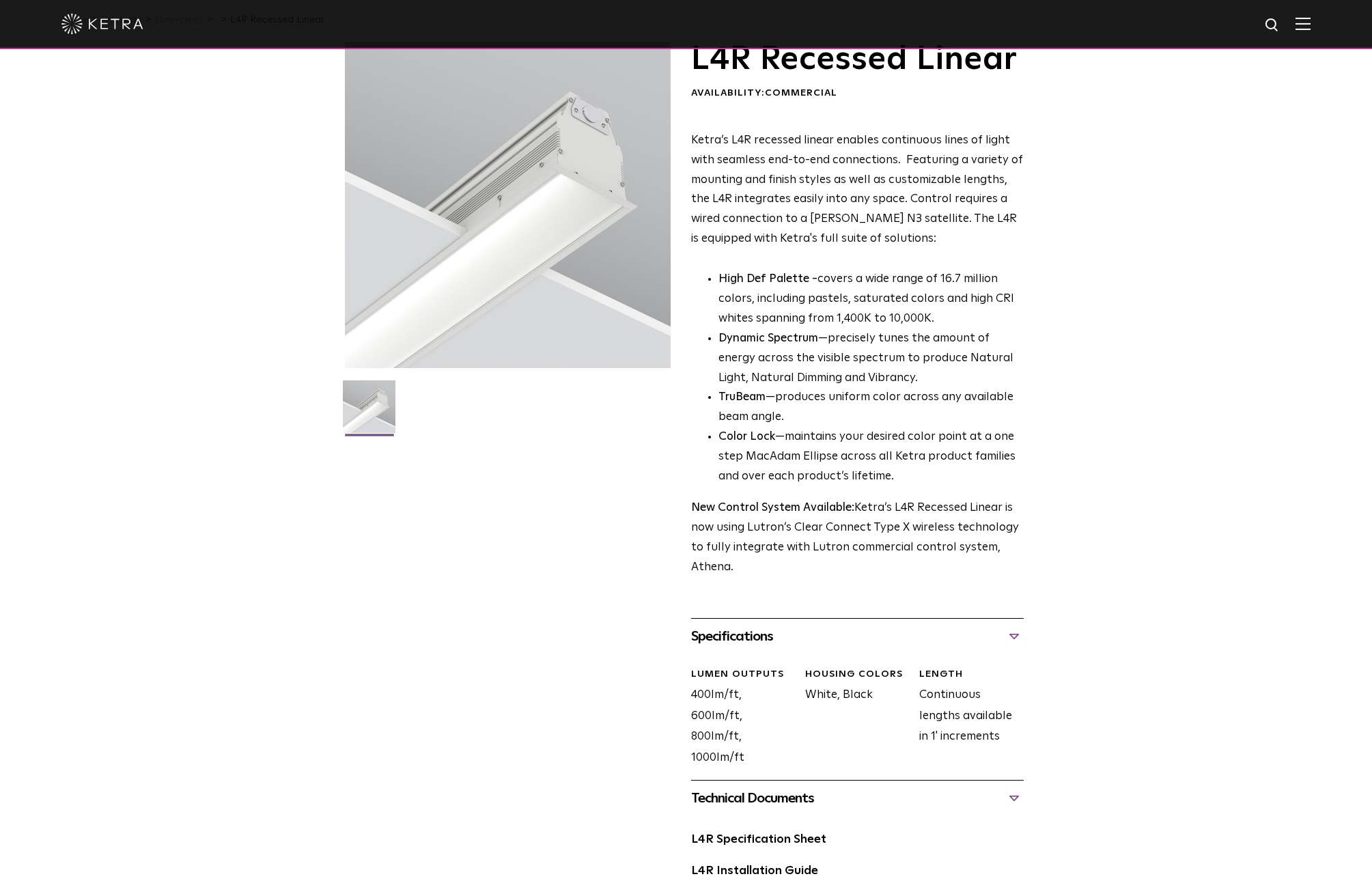
scroll to position [268, 0]
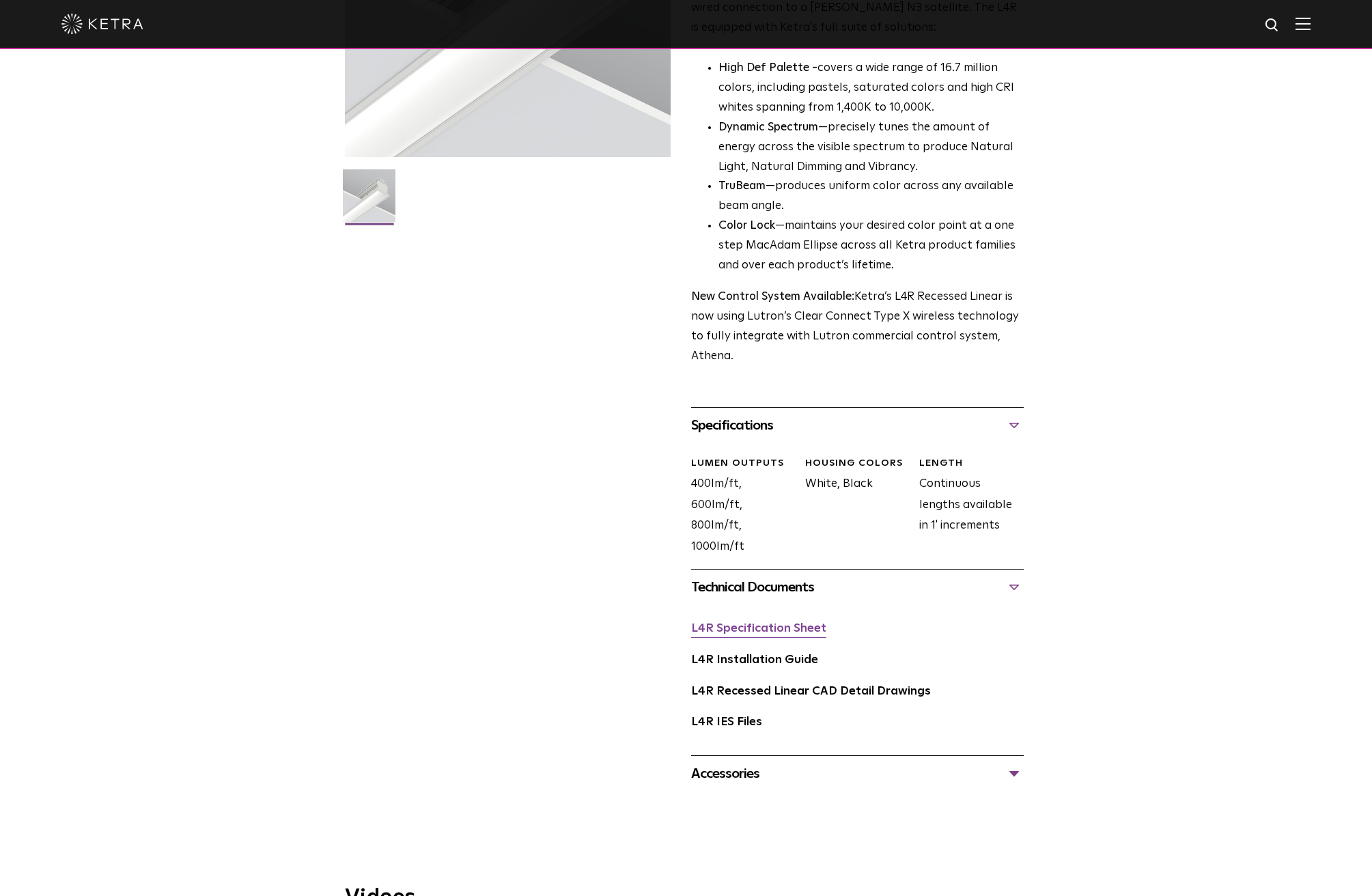
click at [761, 623] on link "L4R Specification Sheet" at bounding box center [758, 629] width 135 height 12
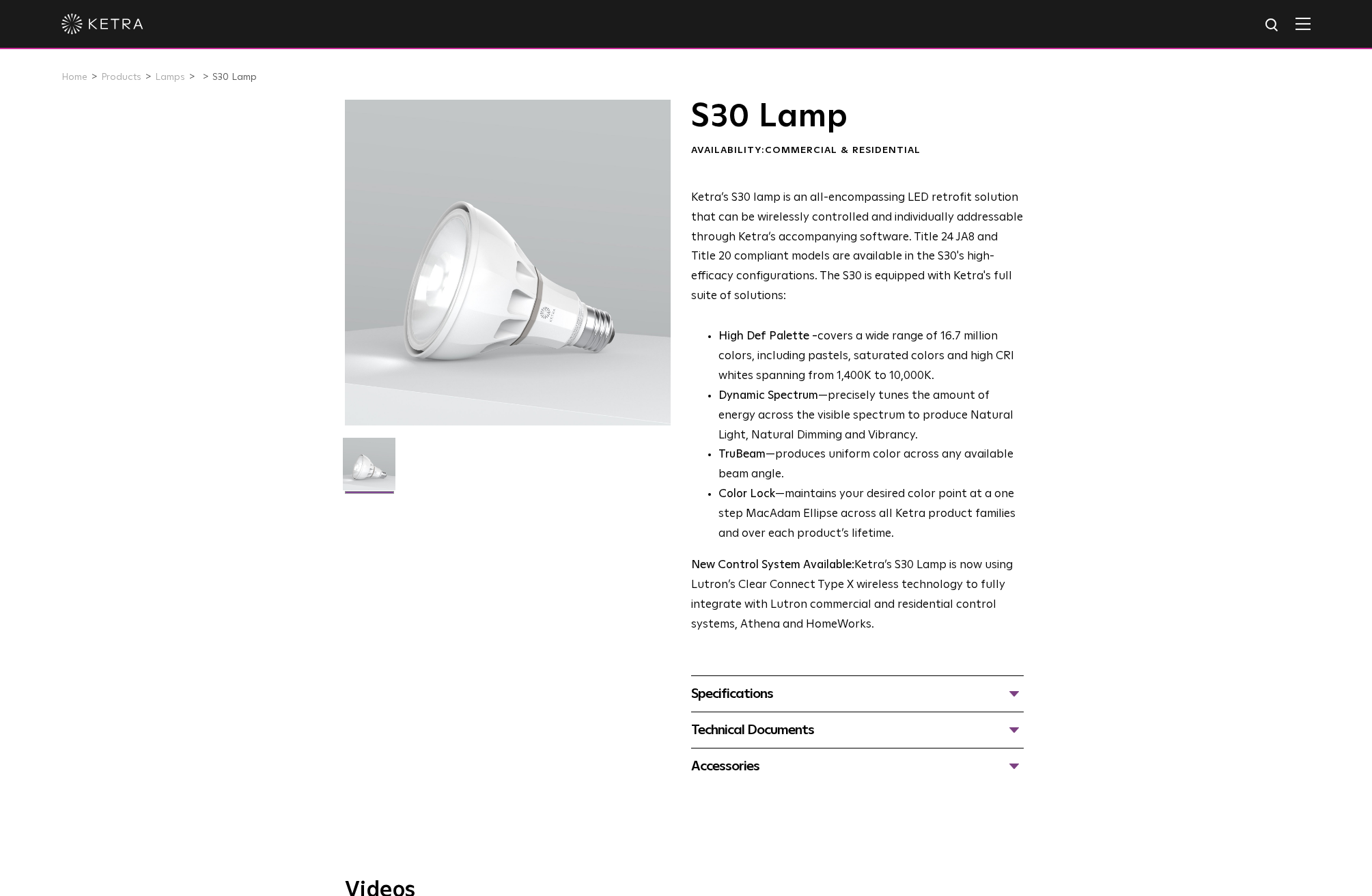
click at [870, 683] on div "Specifications" at bounding box center [857, 694] width 332 height 21
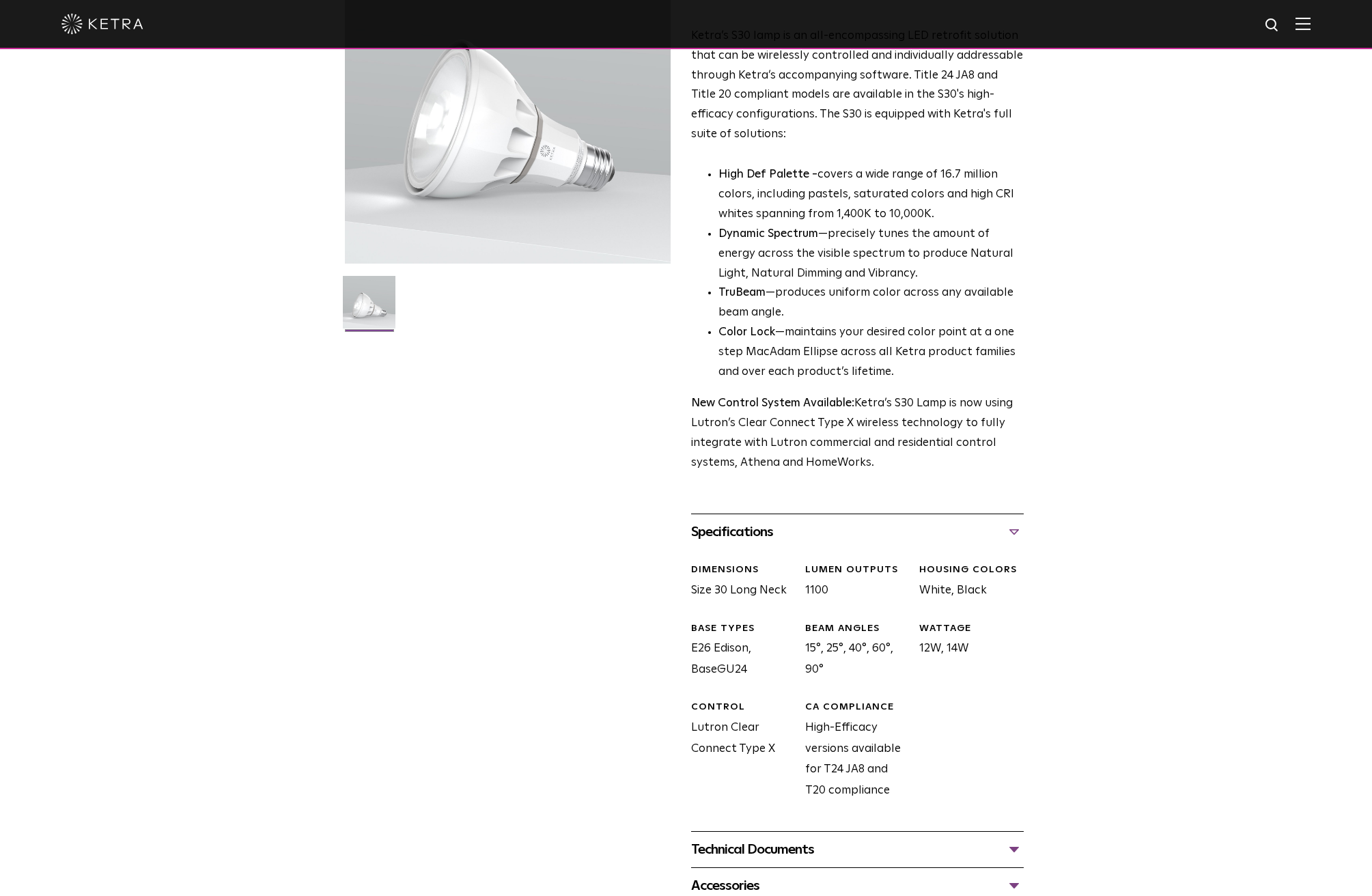
scroll to position [284, 0]
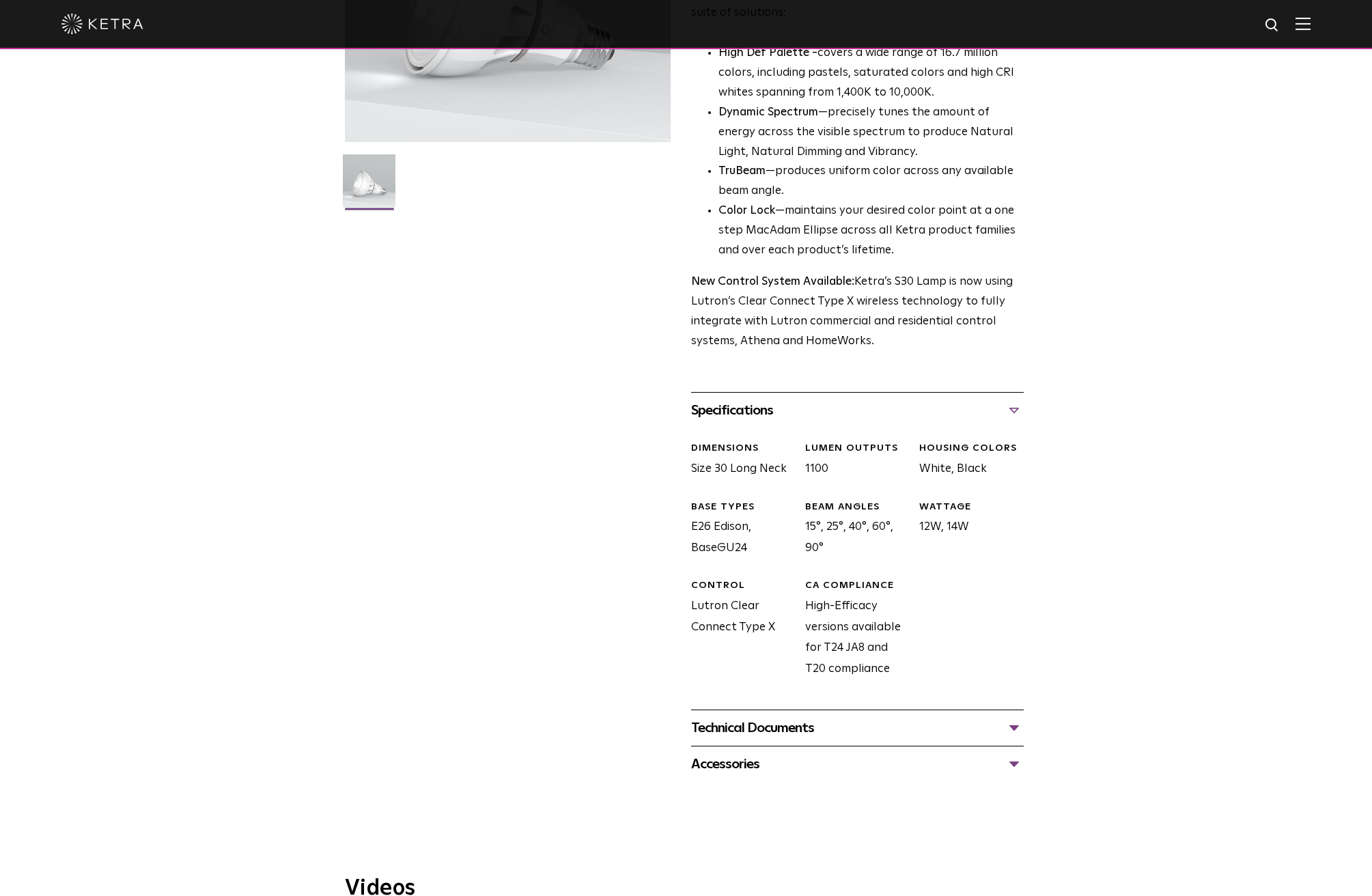
click at [891, 717] on div "Technical Documents" at bounding box center [857, 728] width 332 height 21
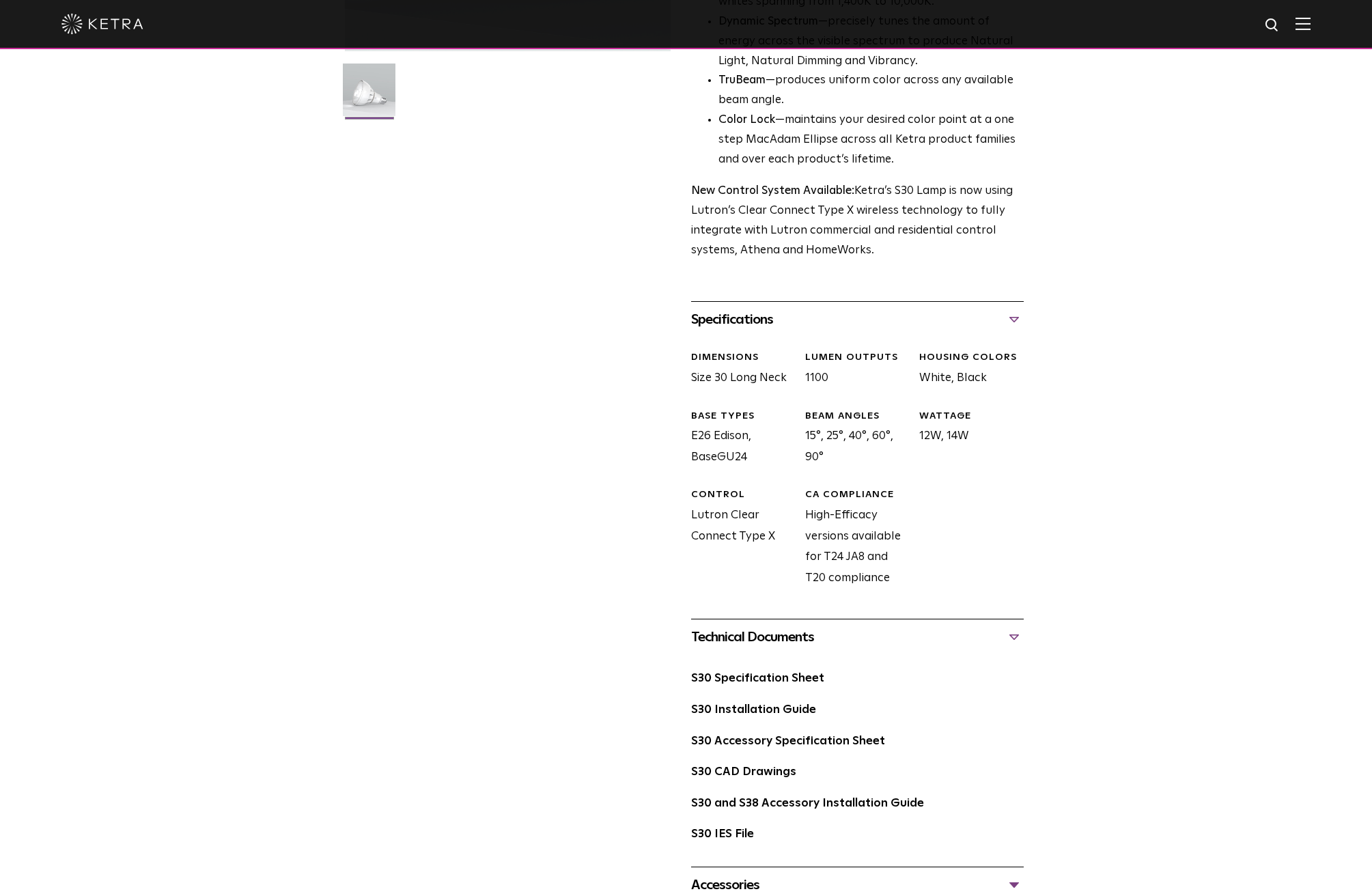
scroll to position [444, 0]
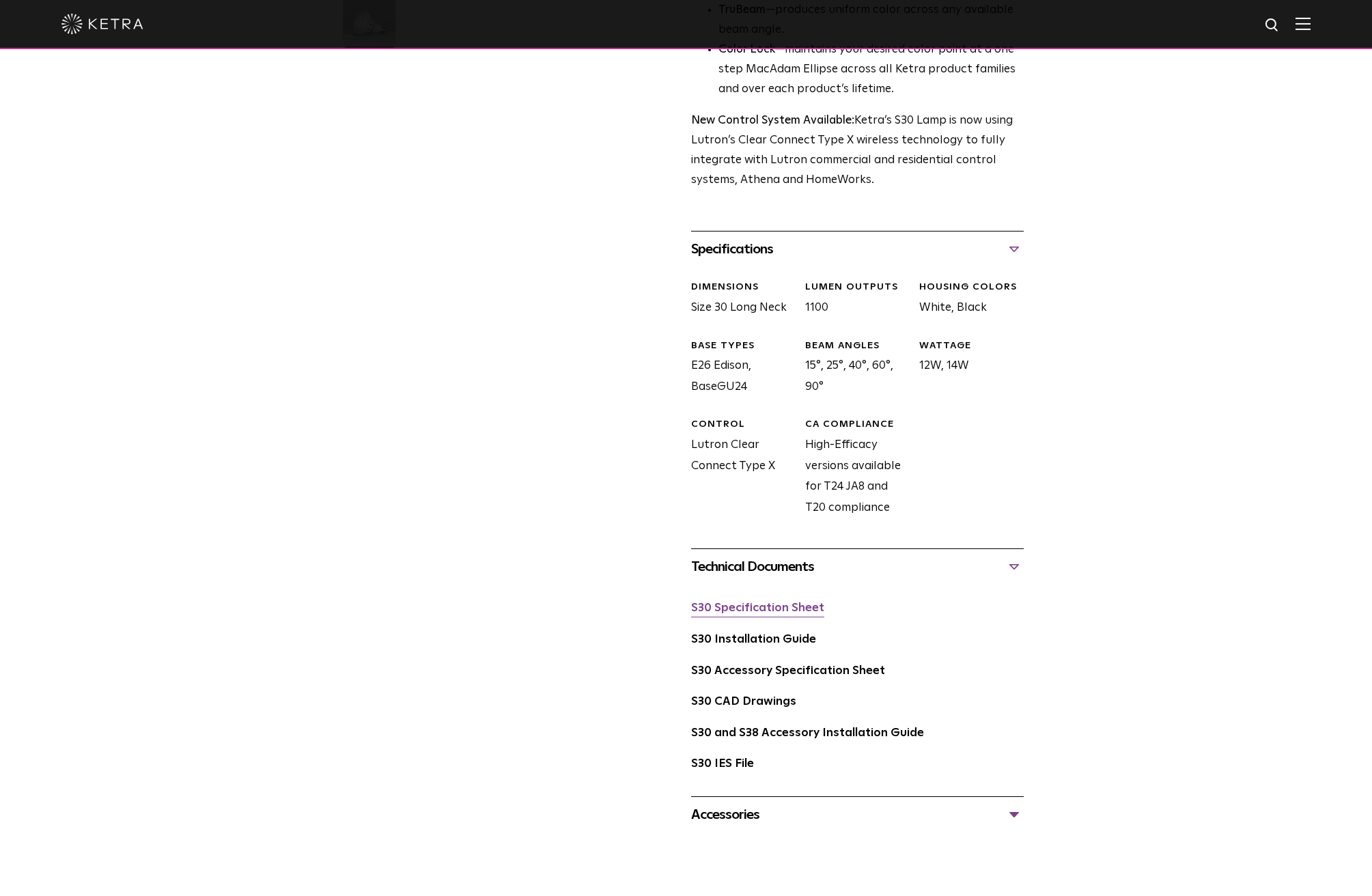
click at [762, 603] on link "S30 Specification Sheet" at bounding box center [757, 608] width 133 height 12
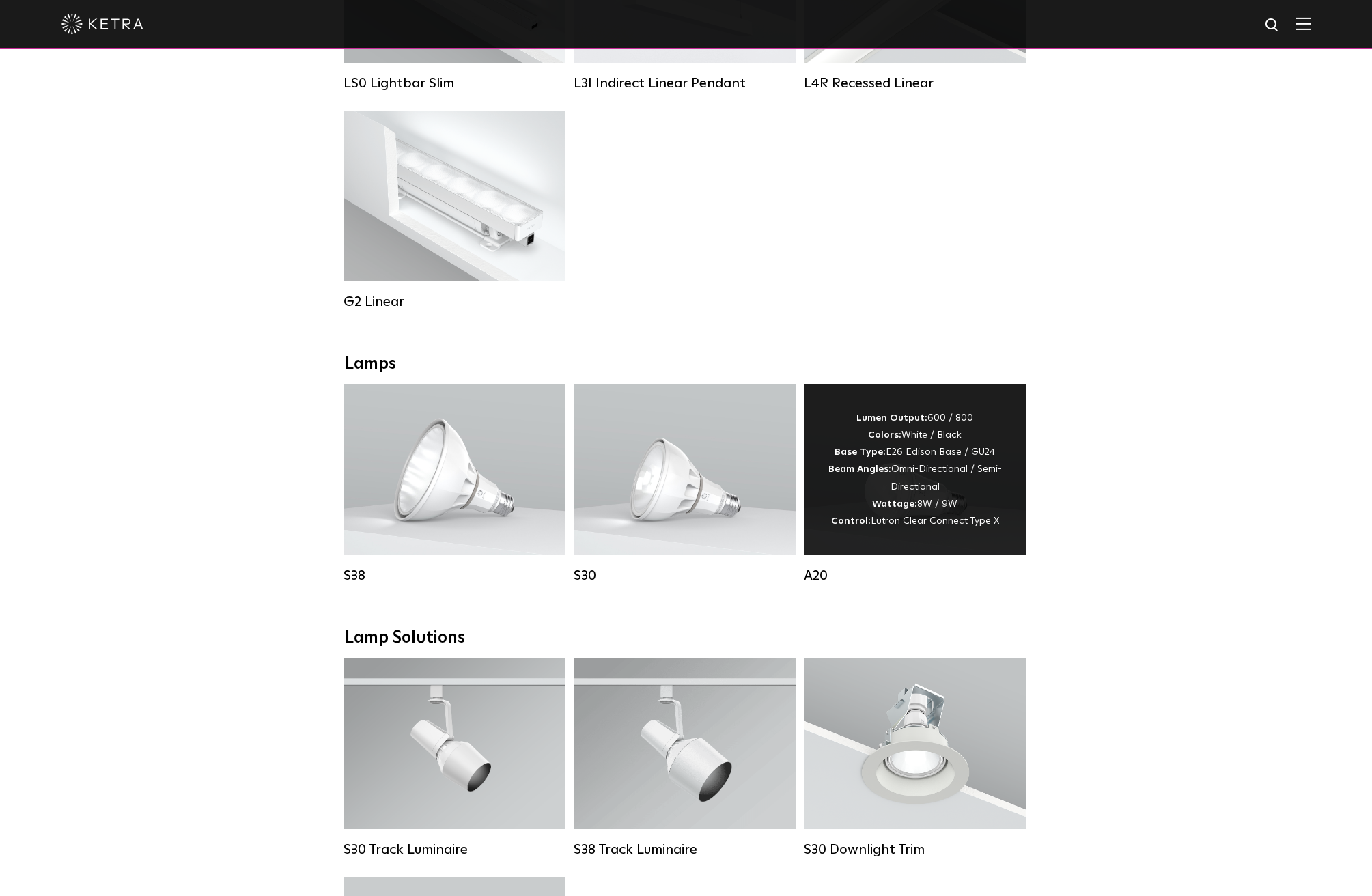
scroll to position [701, 0]
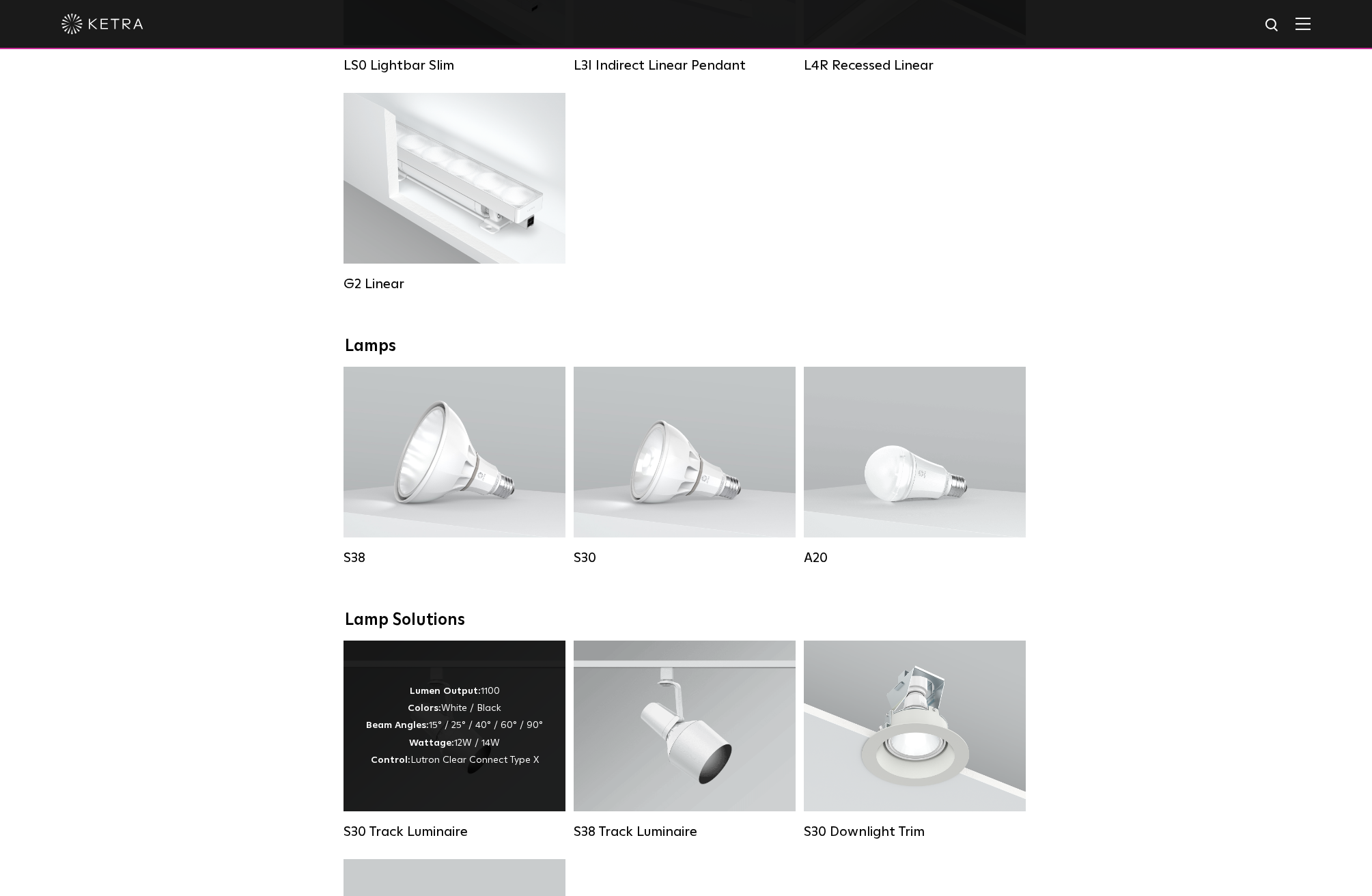
click at [463, 711] on div "Lumen Output: 1100 Colors: White / Black Beam Angles: 15° / 25° / 40° / 60° / 9…" at bounding box center [455, 726] width 177 height 86
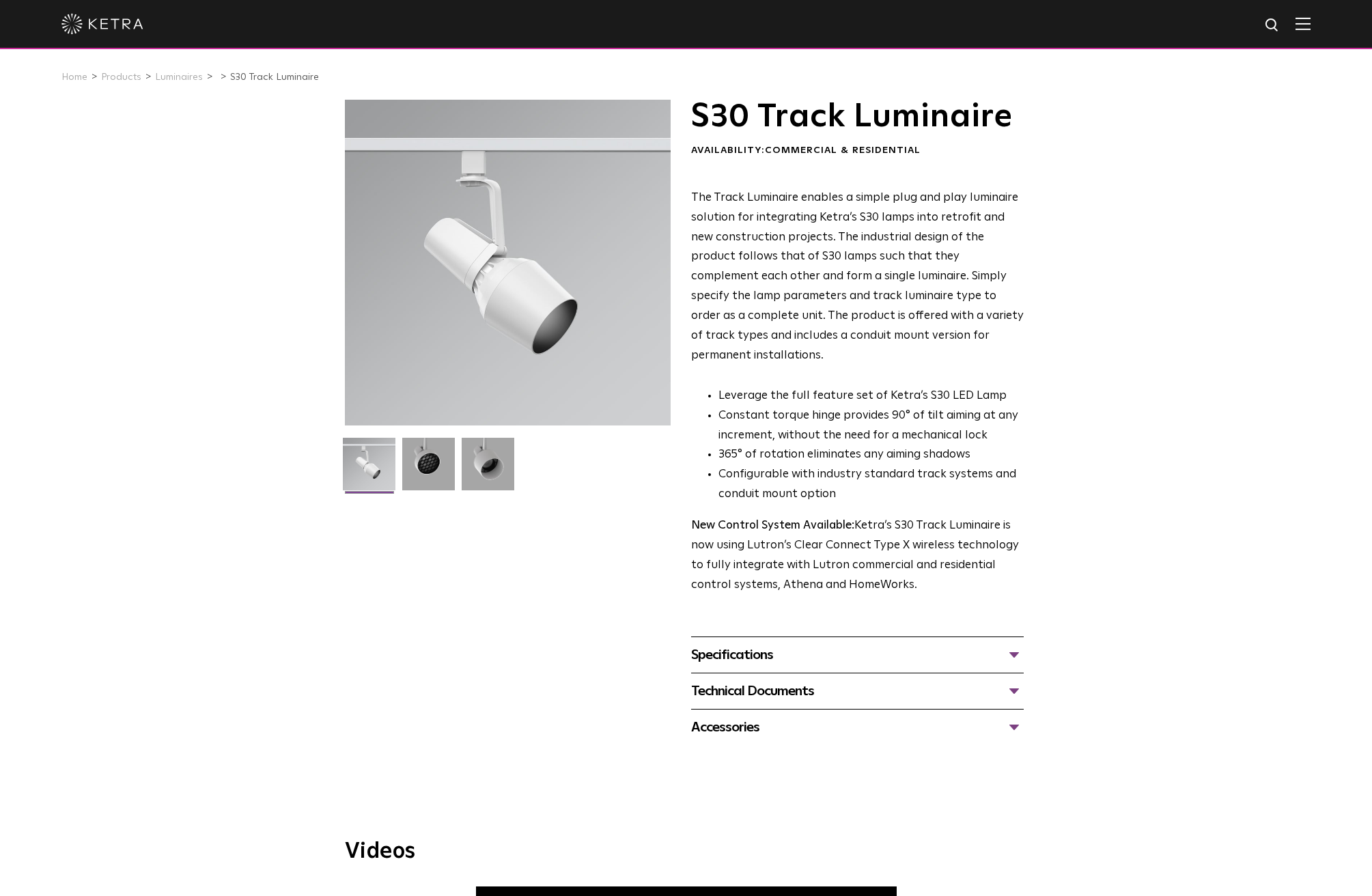
click at [860, 644] on div "Specifications" at bounding box center [857, 655] width 332 height 21
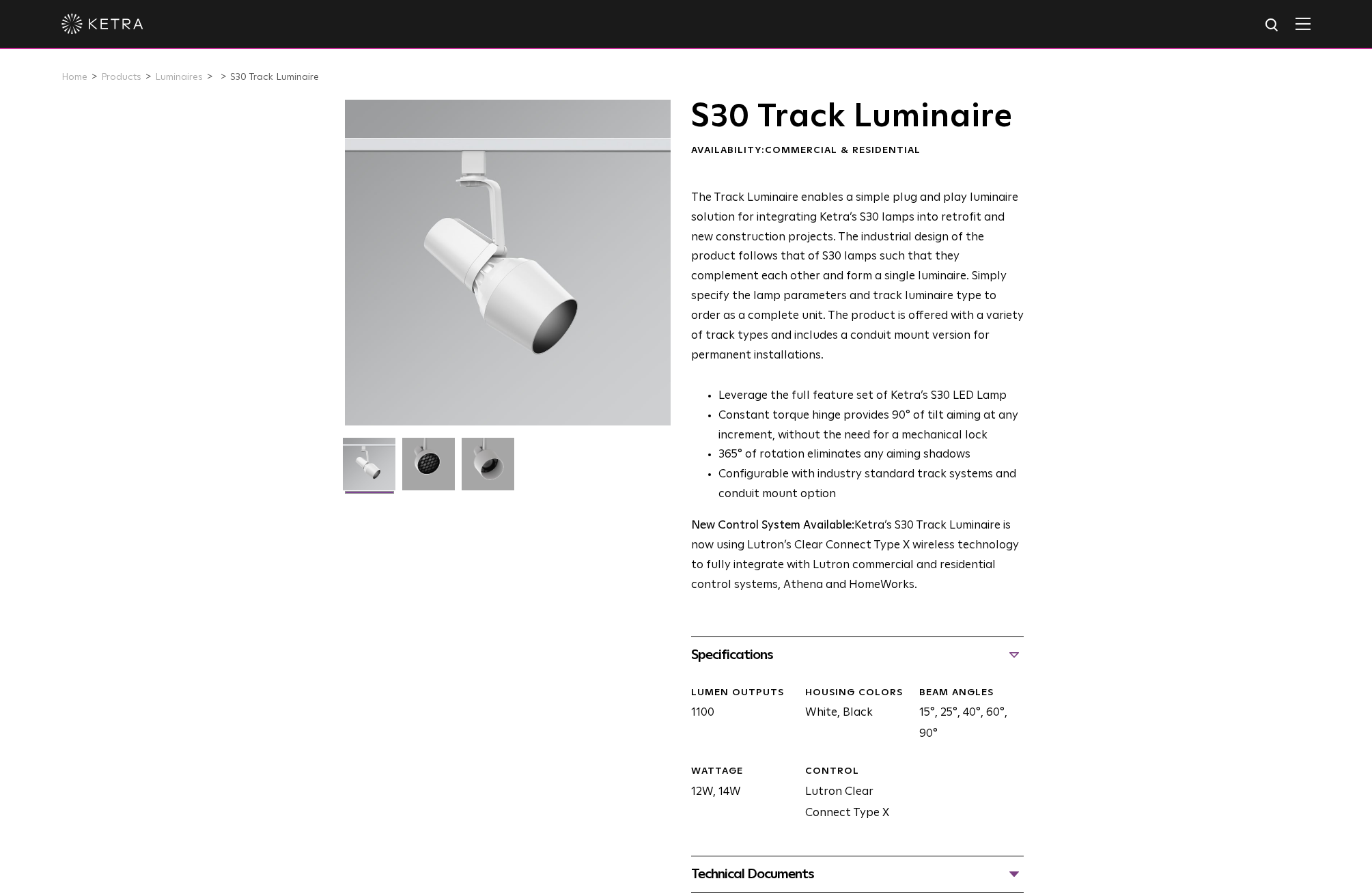
scroll to position [263, 0]
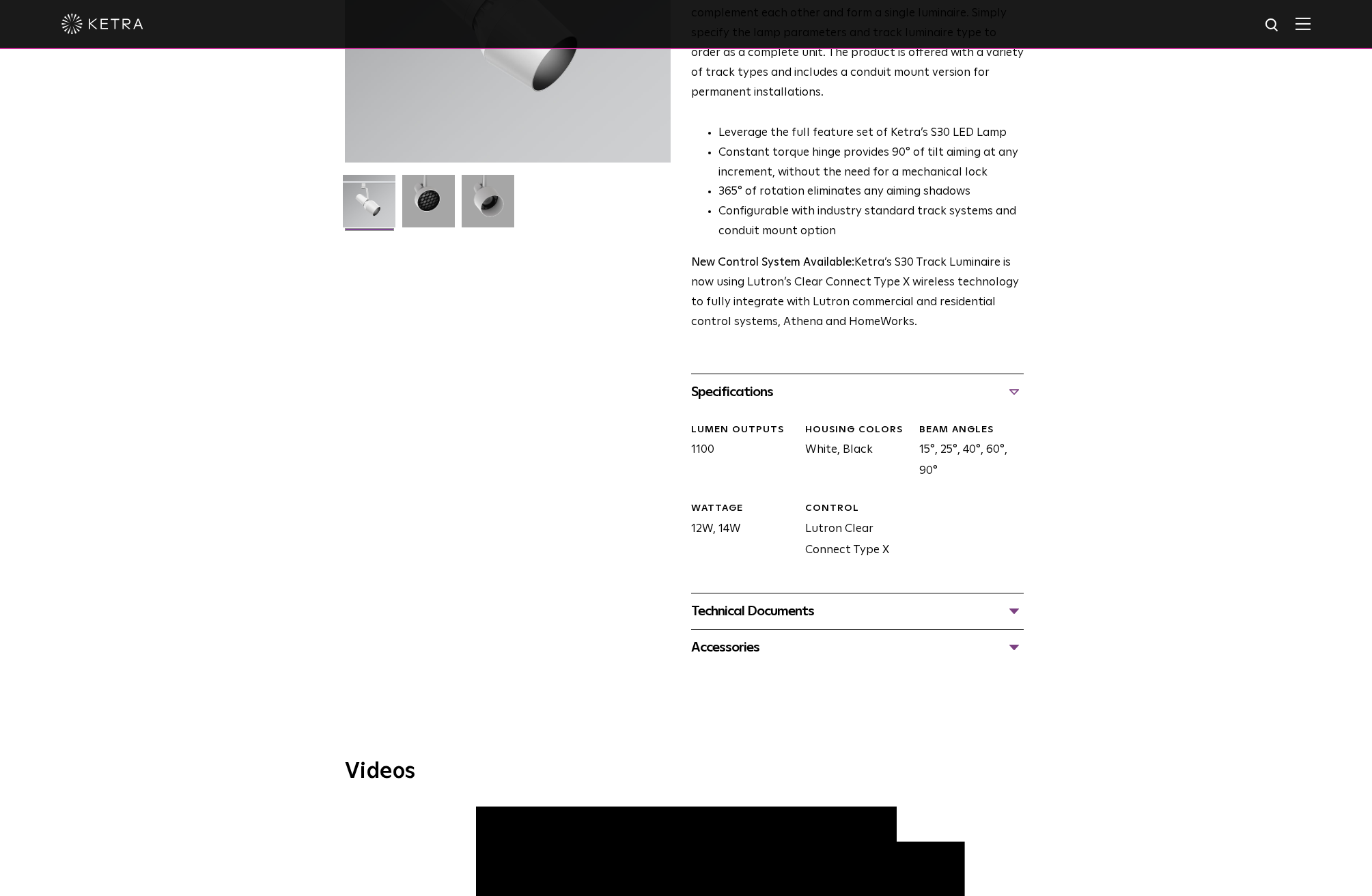
click at [822, 601] on div "Technical Documents" at bounding box center [857, 611] width 332 height 21
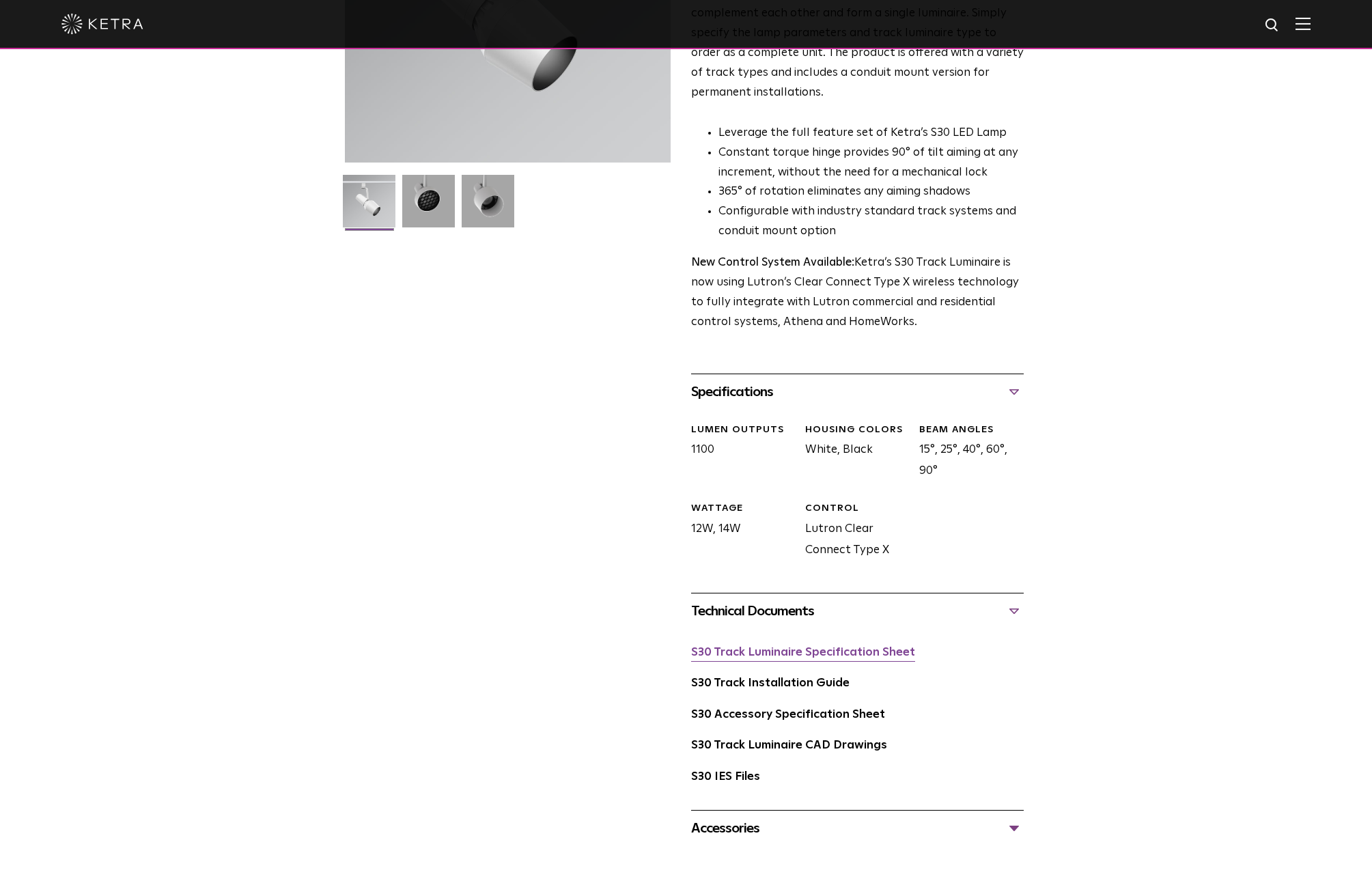
click at [829, 646] on link "S30 Track Luminaire Specification Sheet" at bounding box center [803, 652] width 223 height 12
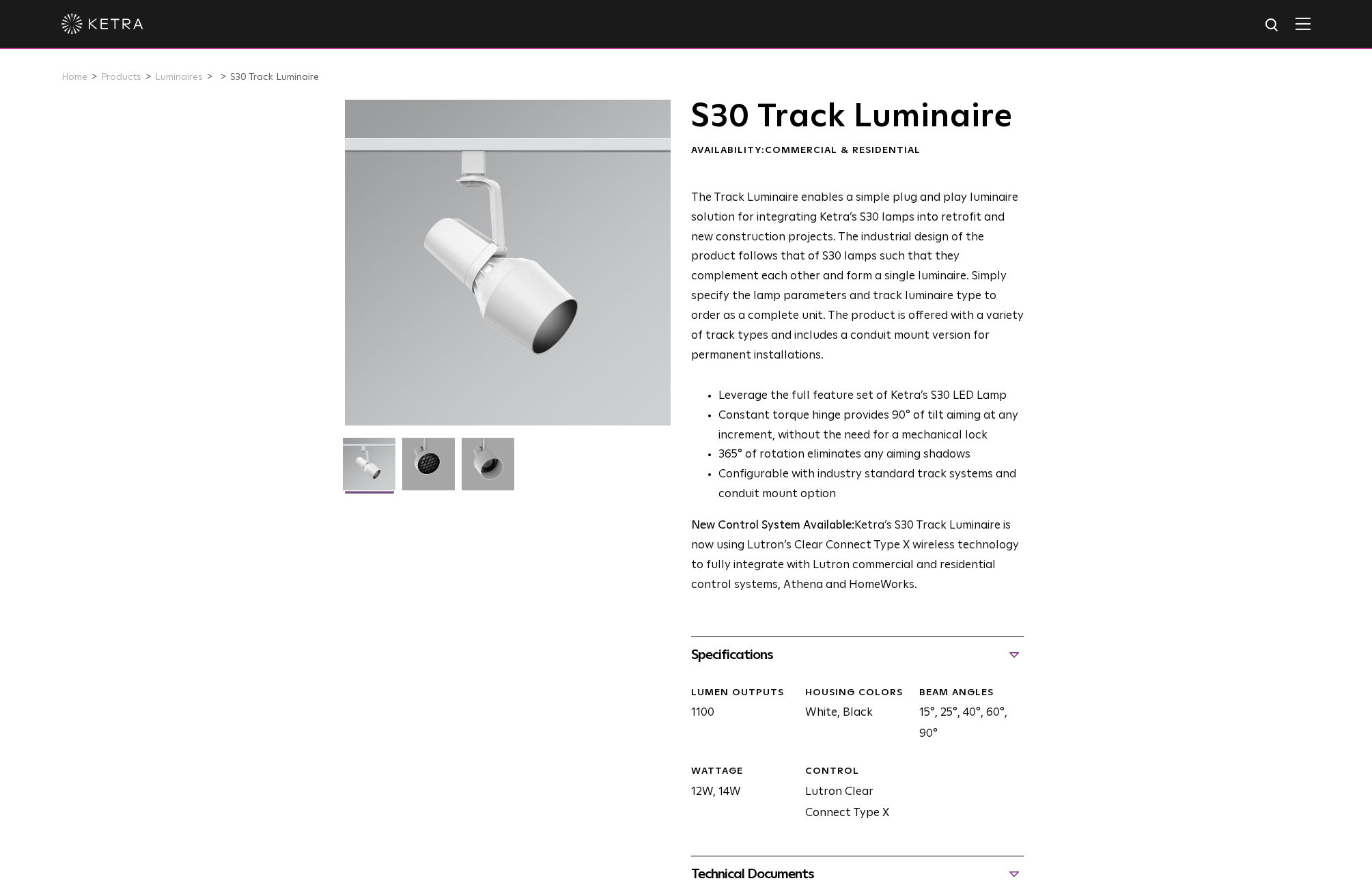
click at [919, 314] on span "The Track Luminaire enables a simple plug and play luminaire solution for integ…" at bounding box center [857, 276] width 332 height 169
